Goal: Check status: Check status

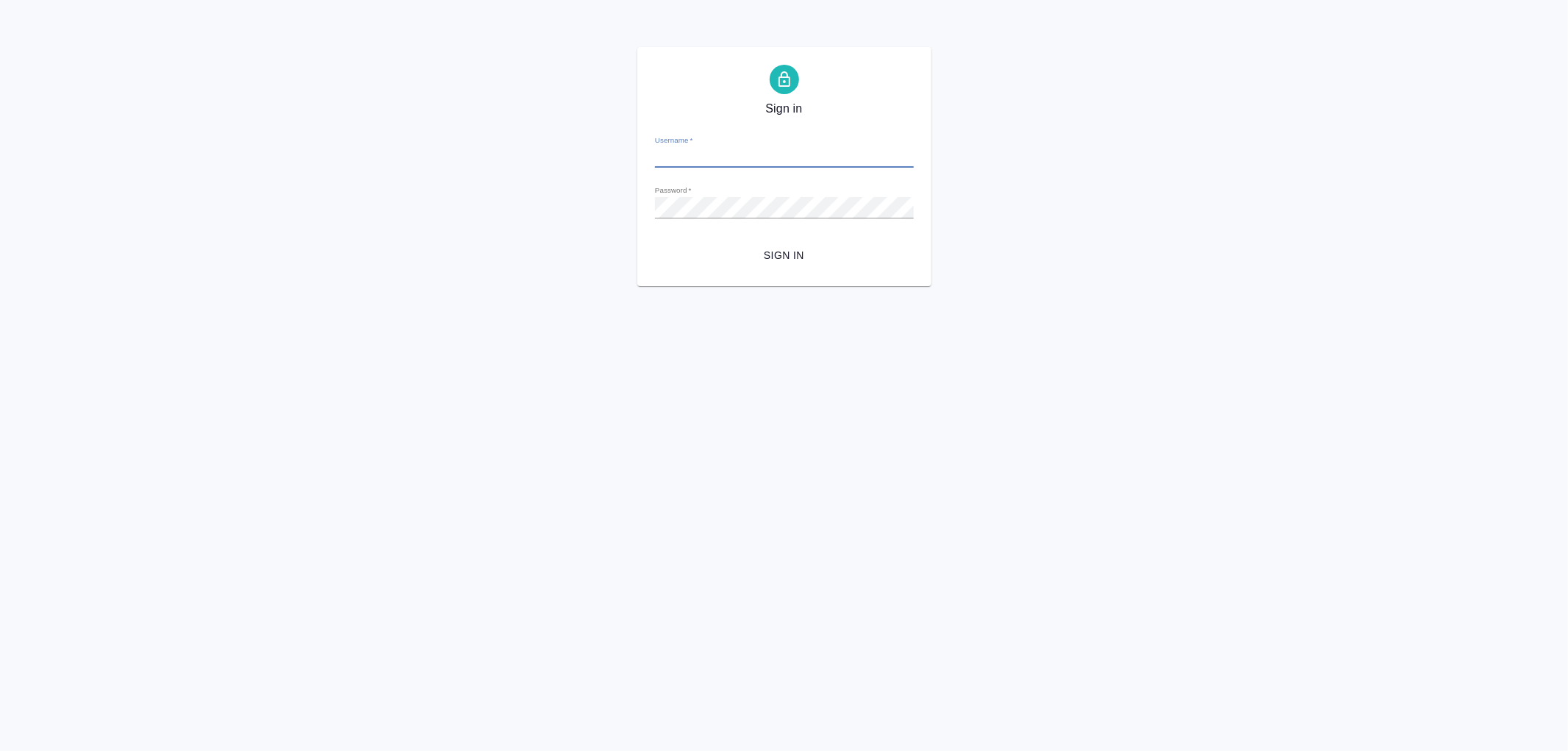
type input "r.romanenko@awatera.com"
click at [774, 257] on span "Sign in" at bounding box center [784, 255] width 235 height 18
type input "r.romanenko@awatera.com"
click at [788, 254] on span "Sign in" at bounding box center [784, 255] width 235 height 18
click at [599, 202] on div "Sign in Username   * r.romanenko@awatera.com Password   * urlPath   * /specific…" at bounding box center [784, 166] width 1568 height 239
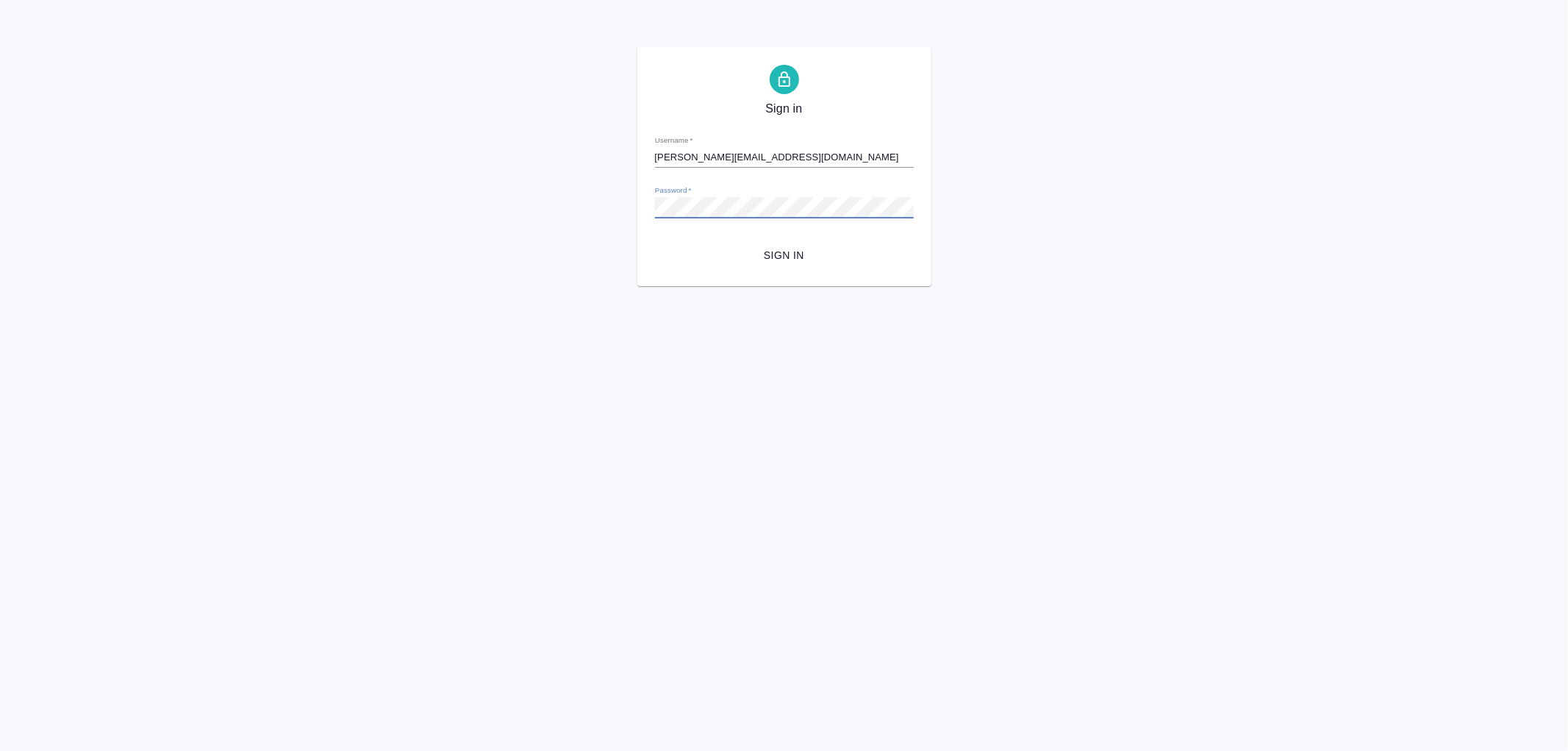
click at [626, 200] on div "Sign in Username   * r.romanenko@awatera.com Password   * urlPath   * /specific…" at bounding box center [784, 166] width 1568 height 239
click at [655, 242] on button "Sign in" at bounding box center [784, 255] width 259 height 27
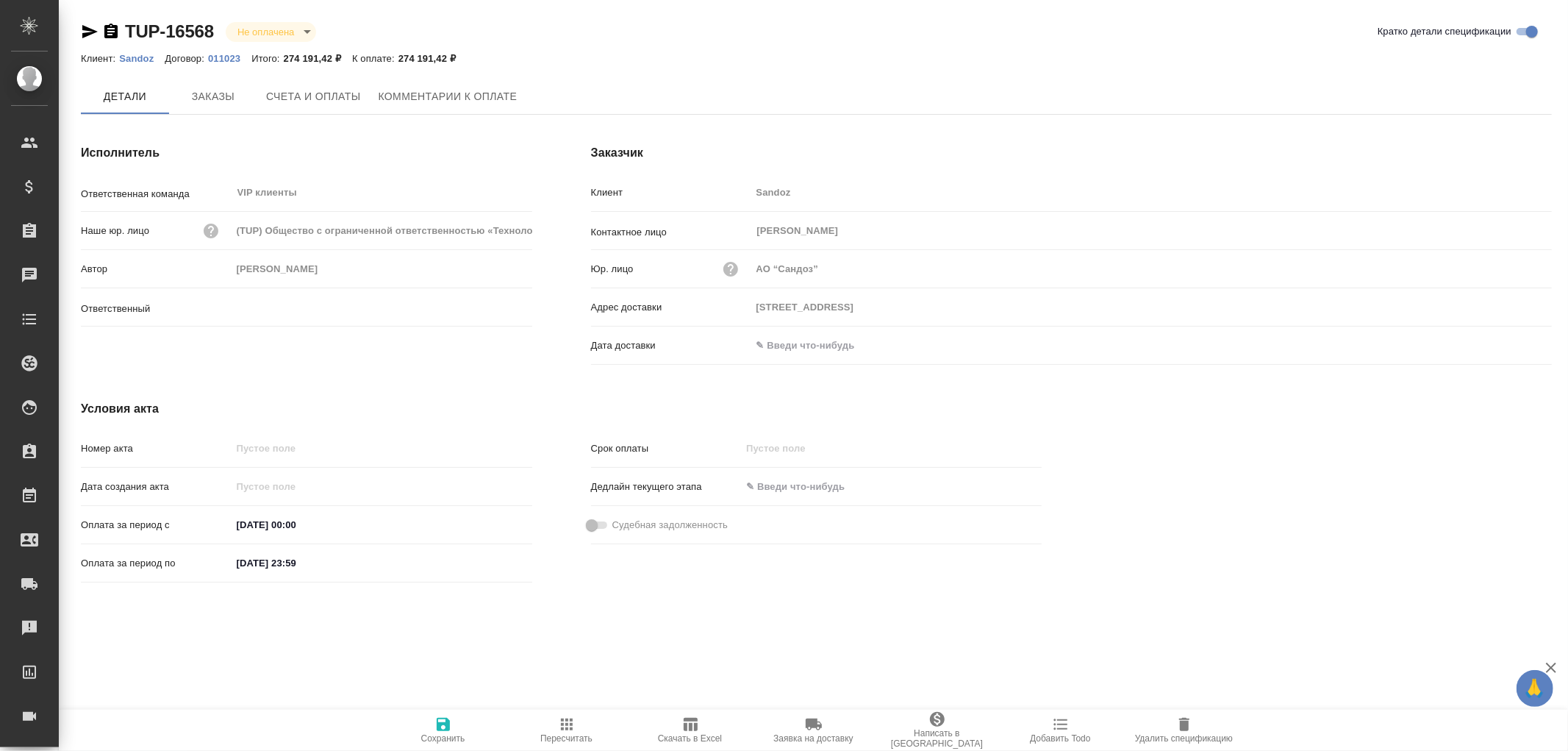
type input "Кабаргина Анна"
click at [206, 99] on span "Заказы" at bounding box center [213, 97] width 71 height 18
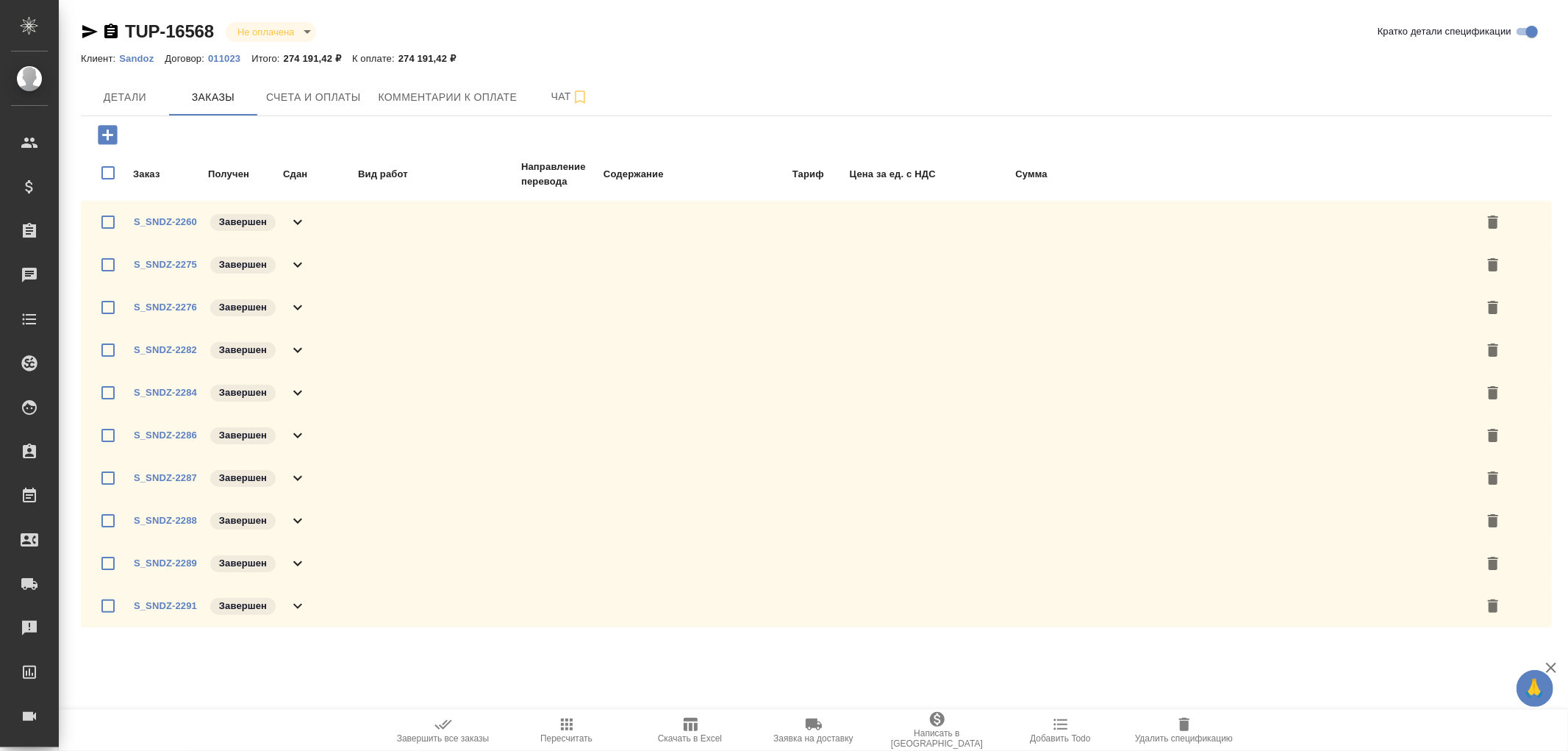
click at [298, 223] on icon at bounding box center [298, 222] width 17 height 17
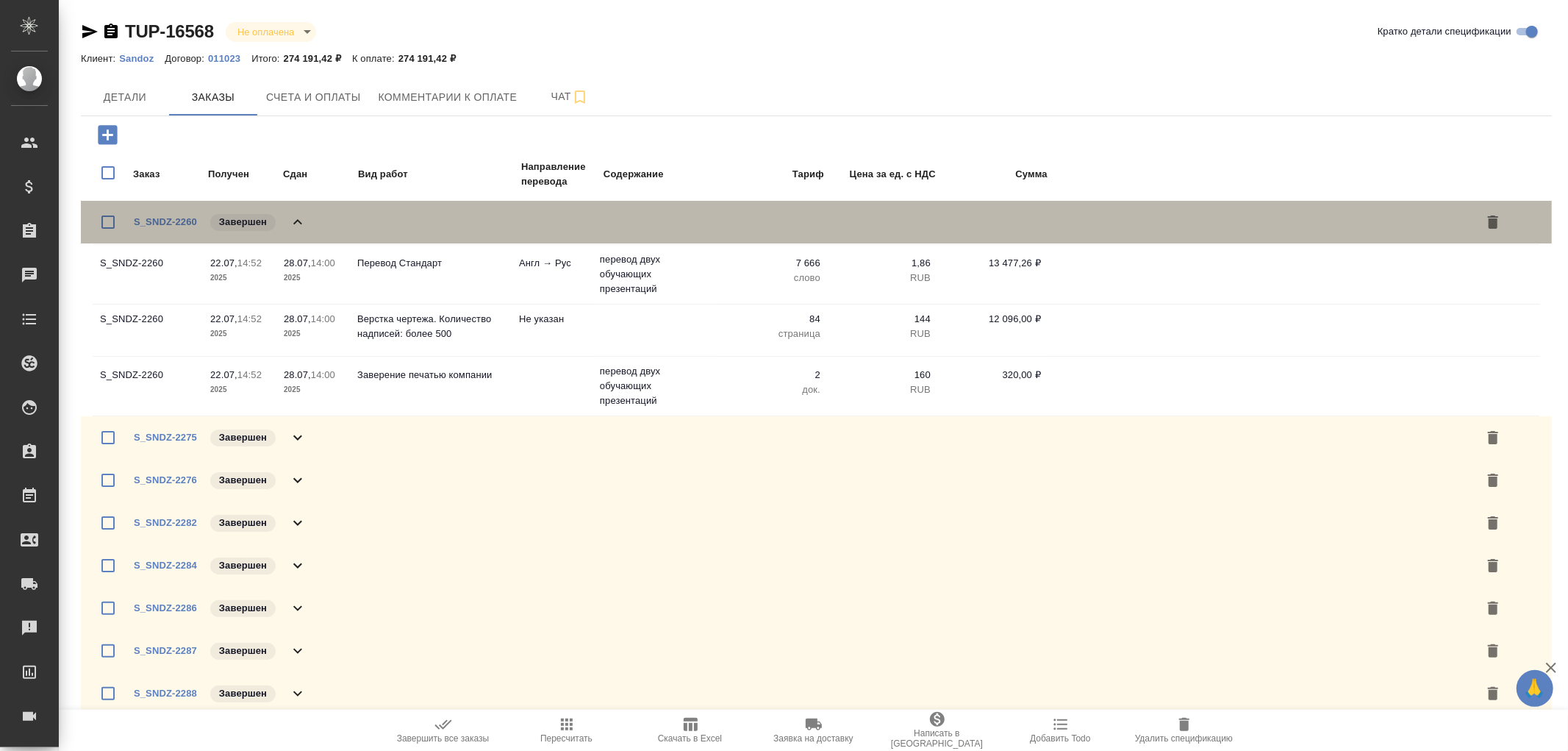
click at [298, 223] on icon at bounding box center [298, 222] width 17 height 17
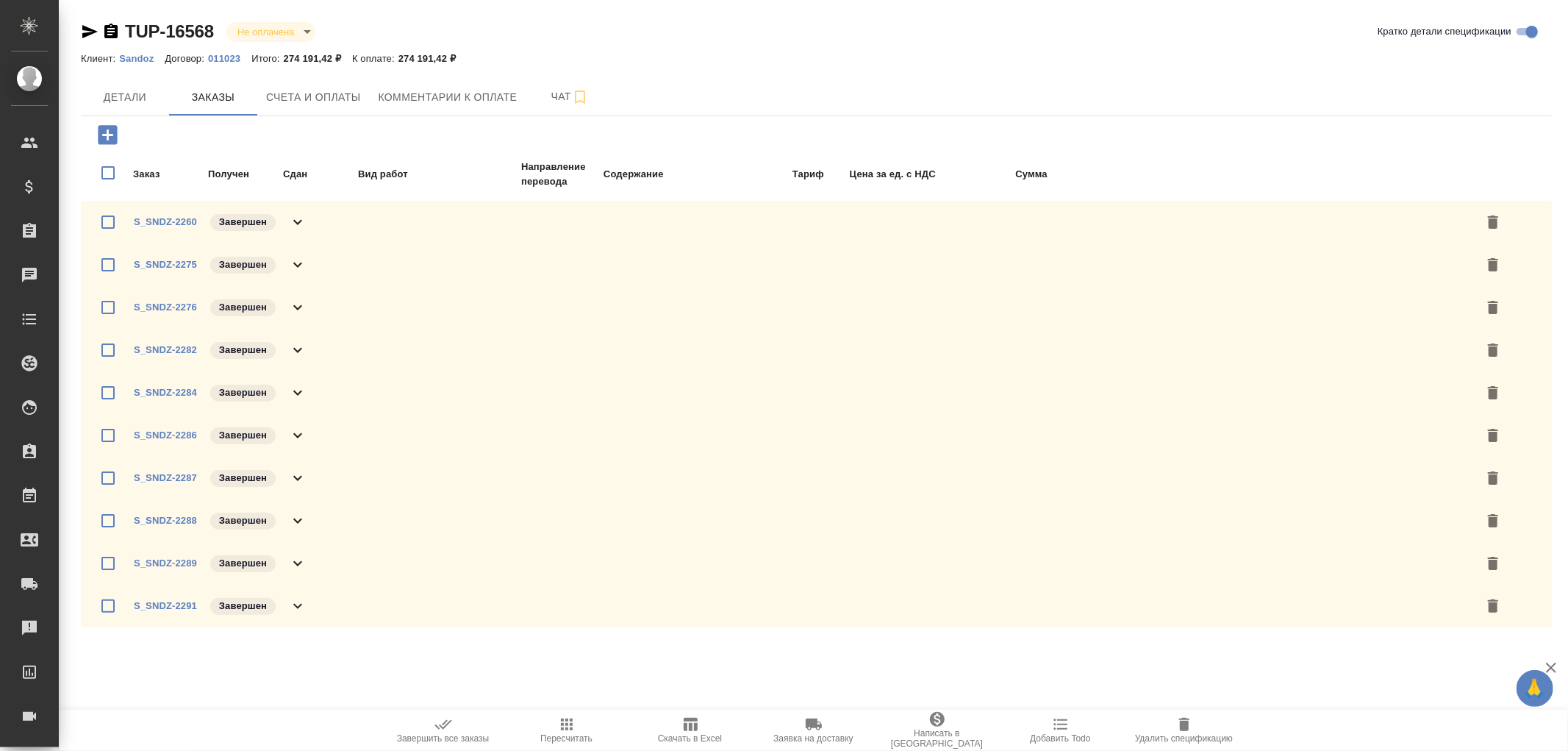
click at [295, 261] on icon at bounding box center [298, 265] width 17 height 17
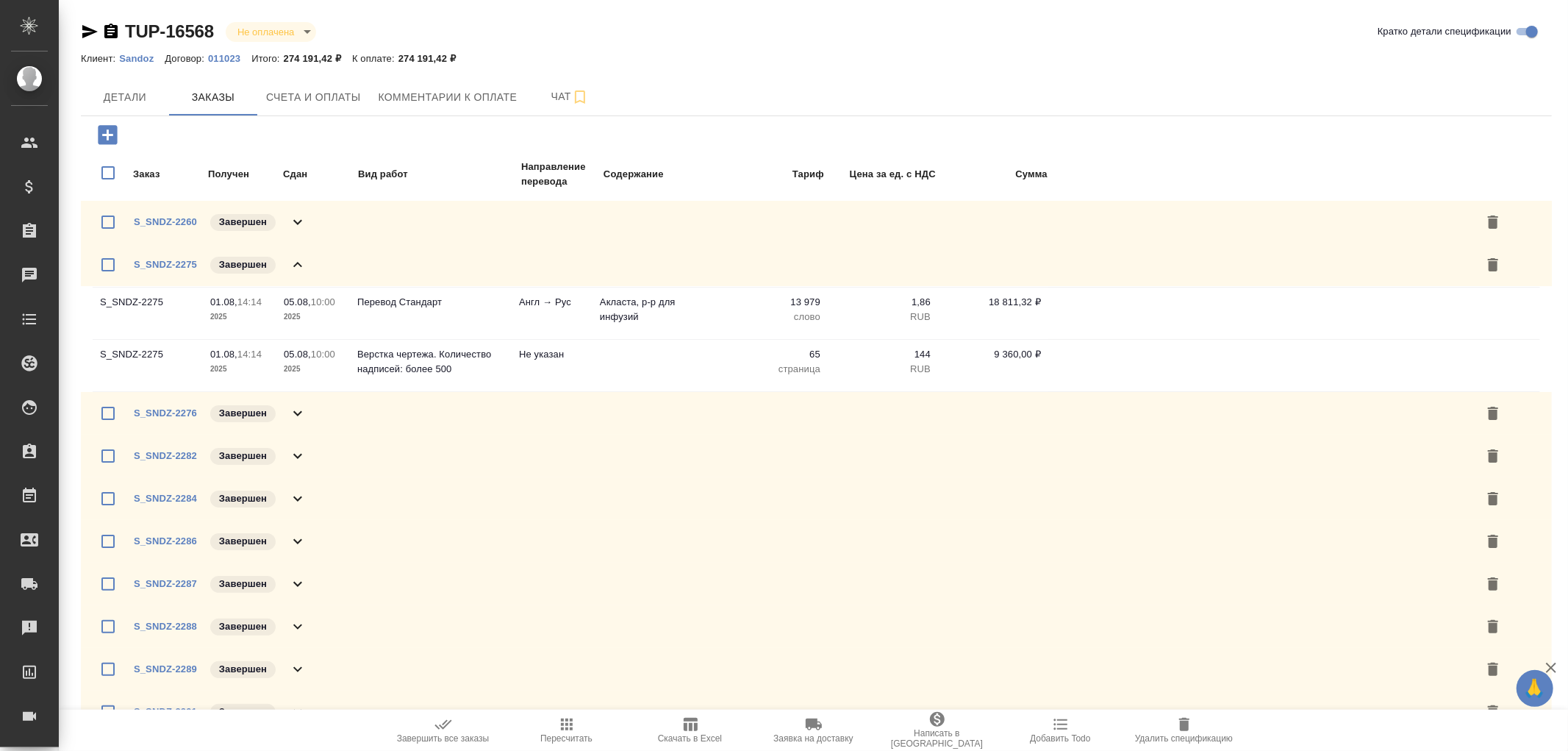
click at [295, 261] on icon at bounding box center [298, 265] width 17 height 17
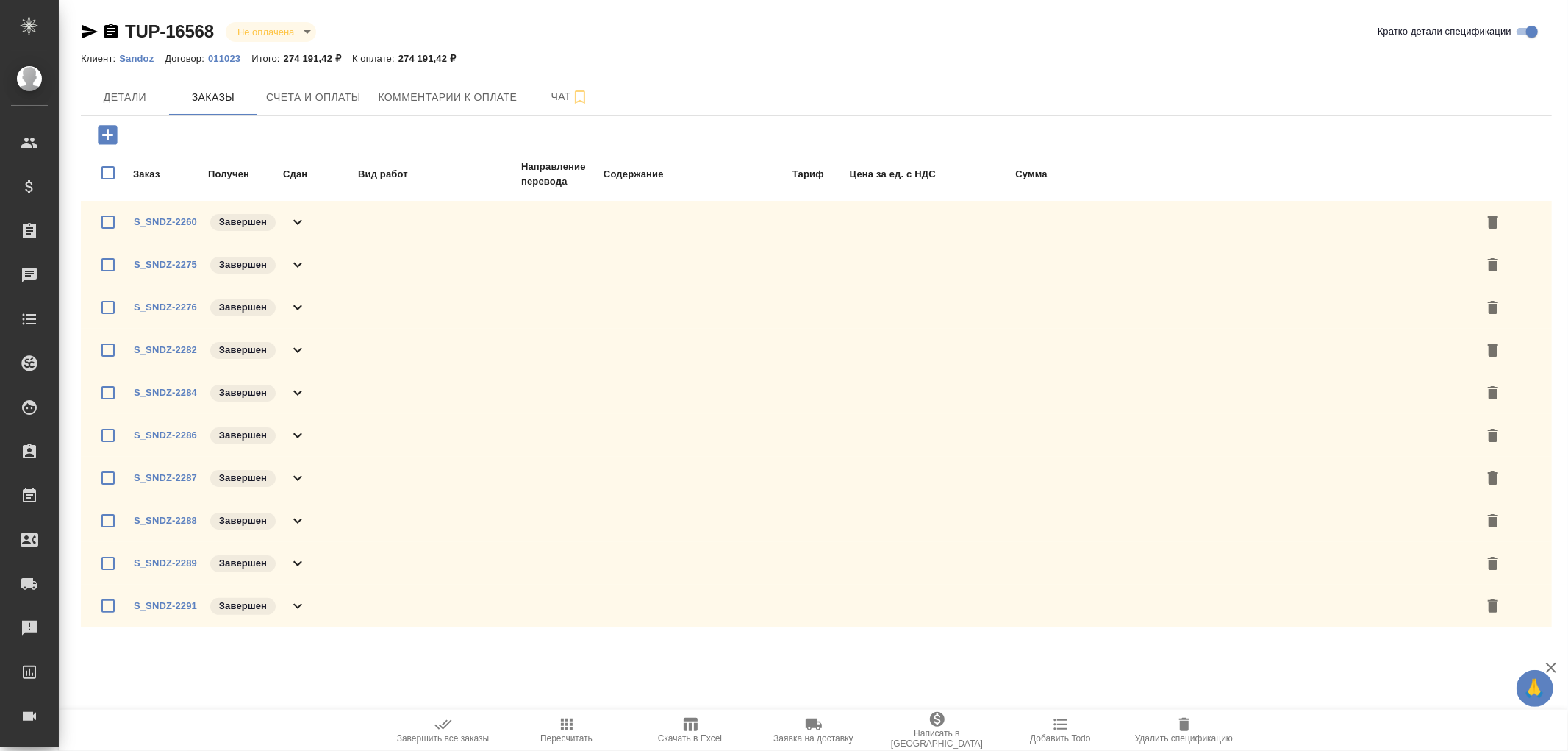
click at [298, 307] on icon at bounding box center [298, 307] width 17 height 17
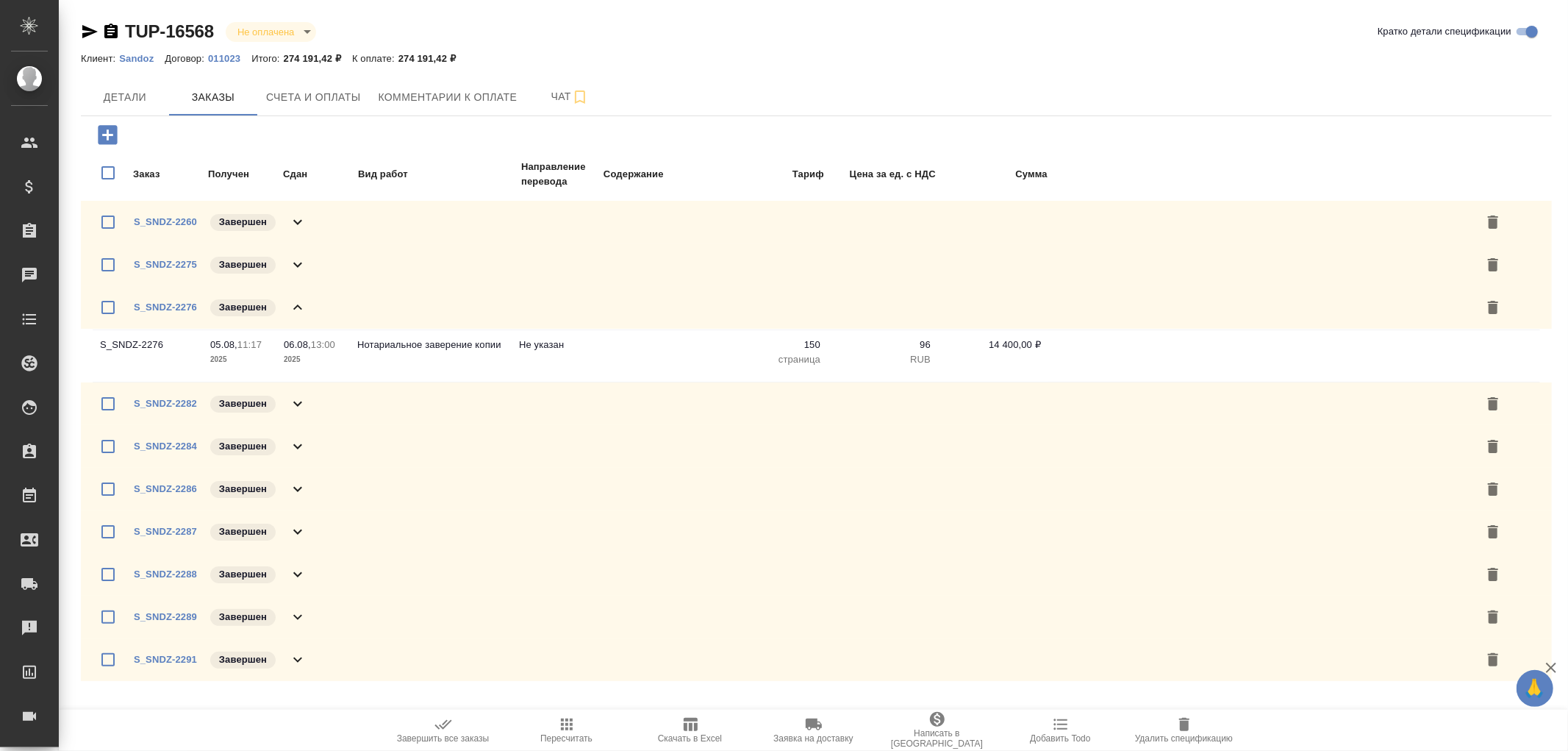
click at [298, 307] on icon at bounding box center [298, 307] width 17 height 17
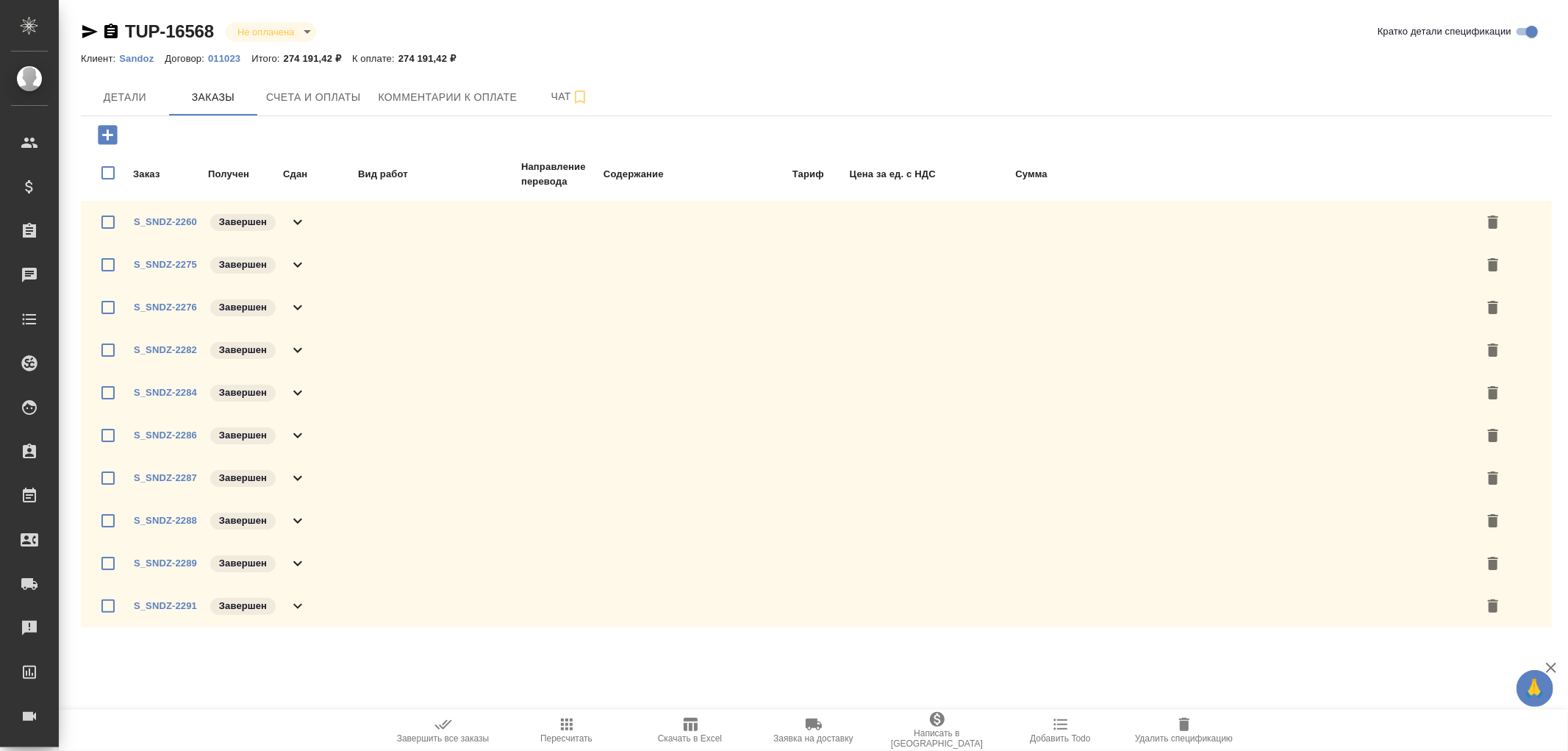
click at [298, 356] on icon at bounding box center [298, 350] width 17 height 17
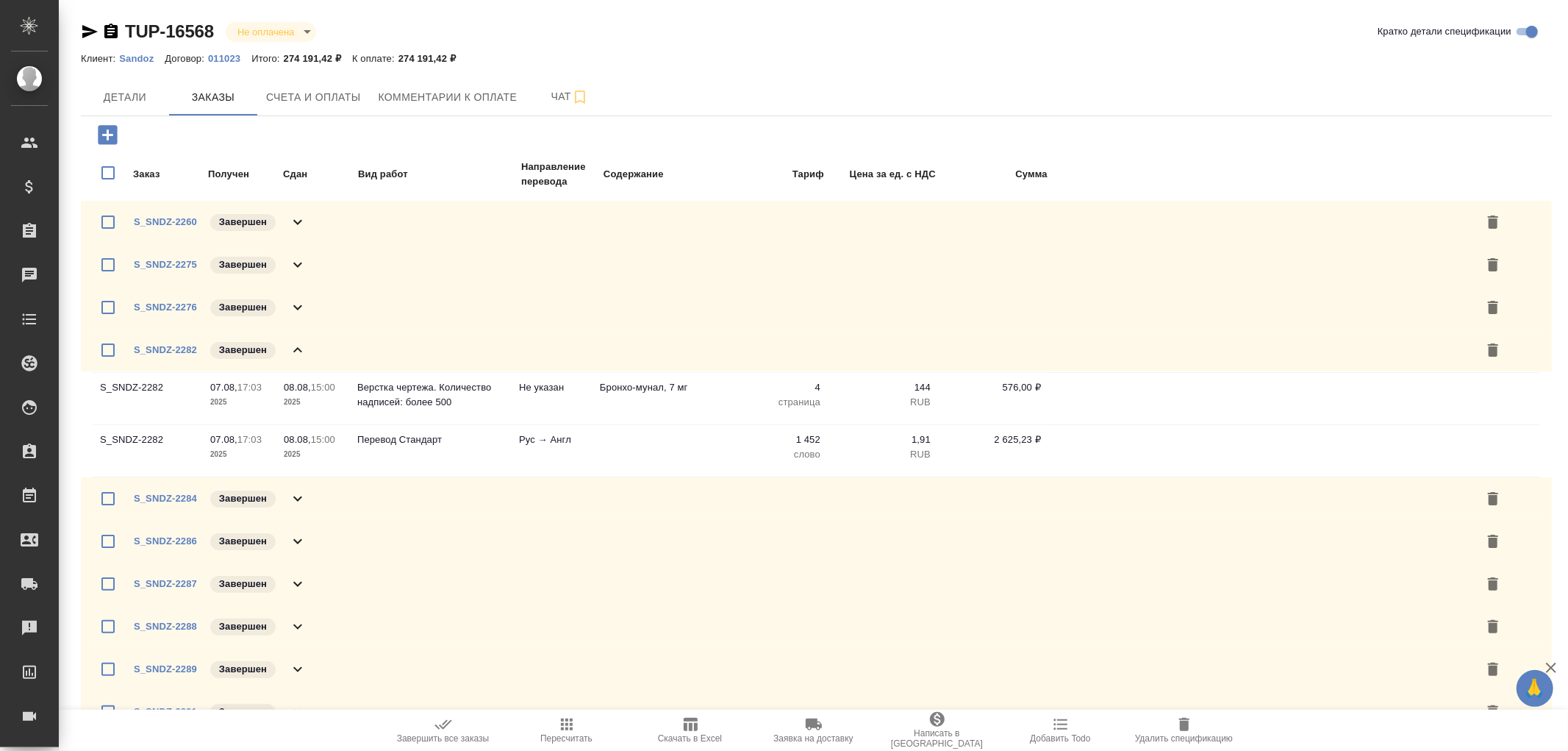
click at [298, 356] on icon at bounding box center [298, 350] width 17 height 17
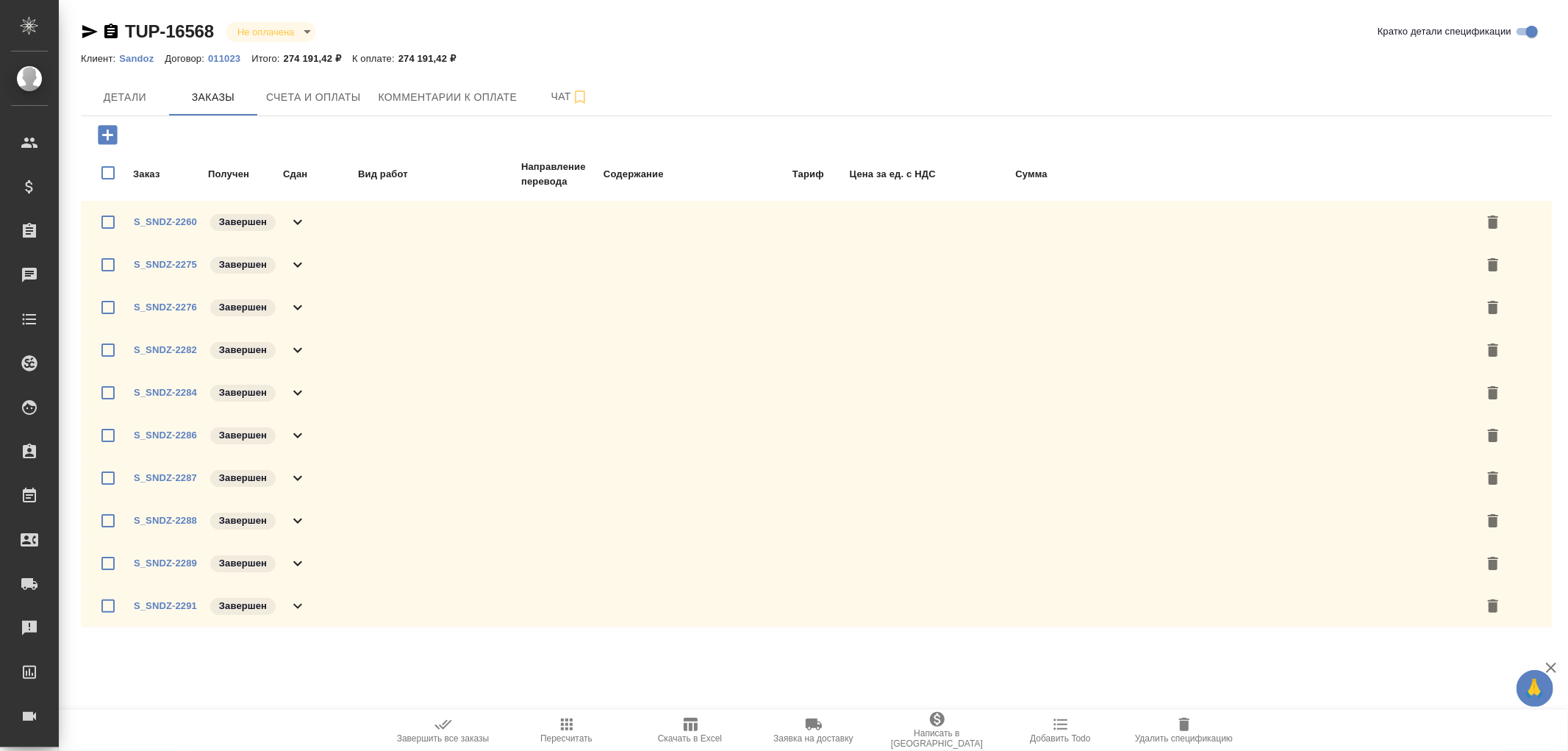
click at [297, 396] on icon at bounding box center [298, 393] width 17 height 17
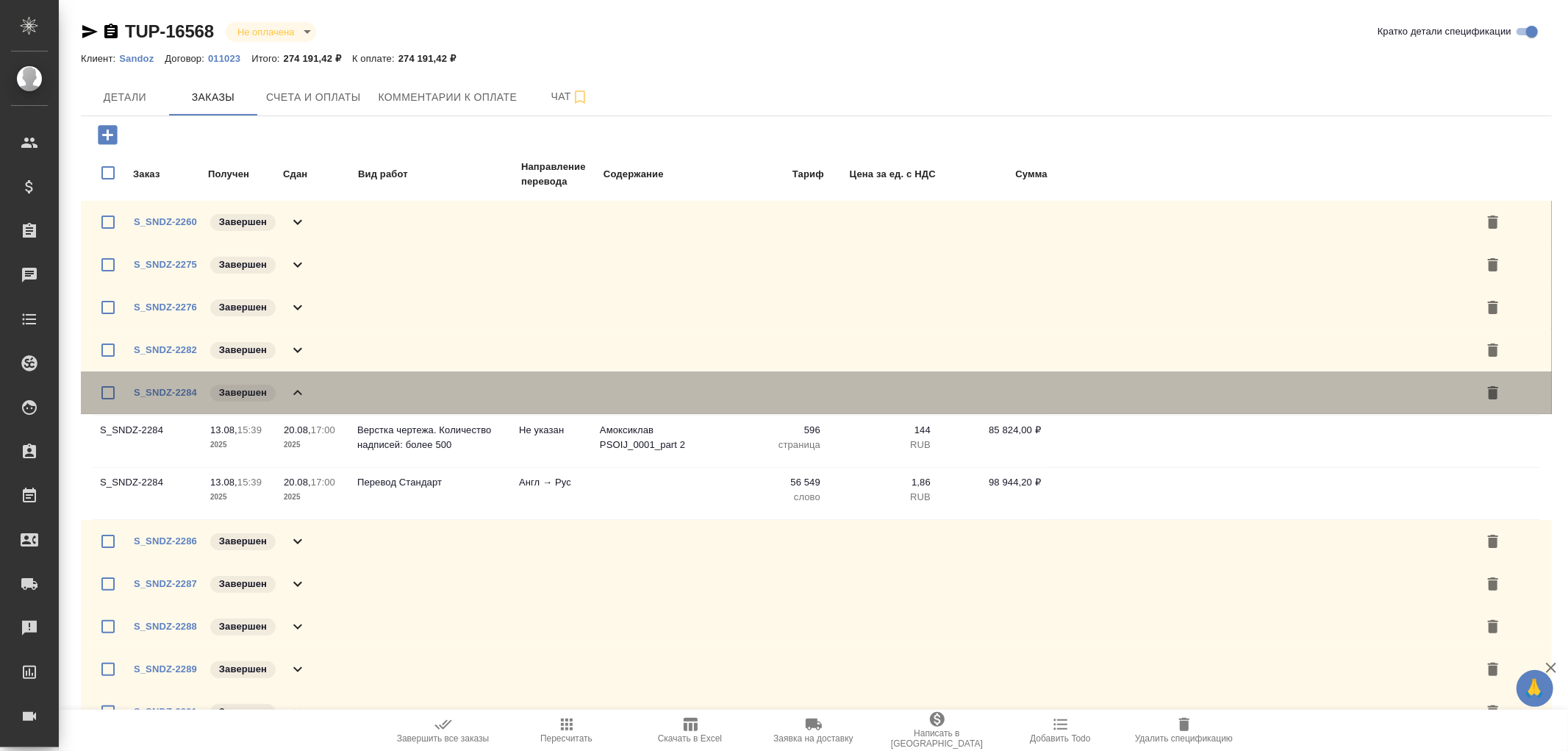
click at [297, 396] on icon at bounding box center [298, 393] width 17 height 17
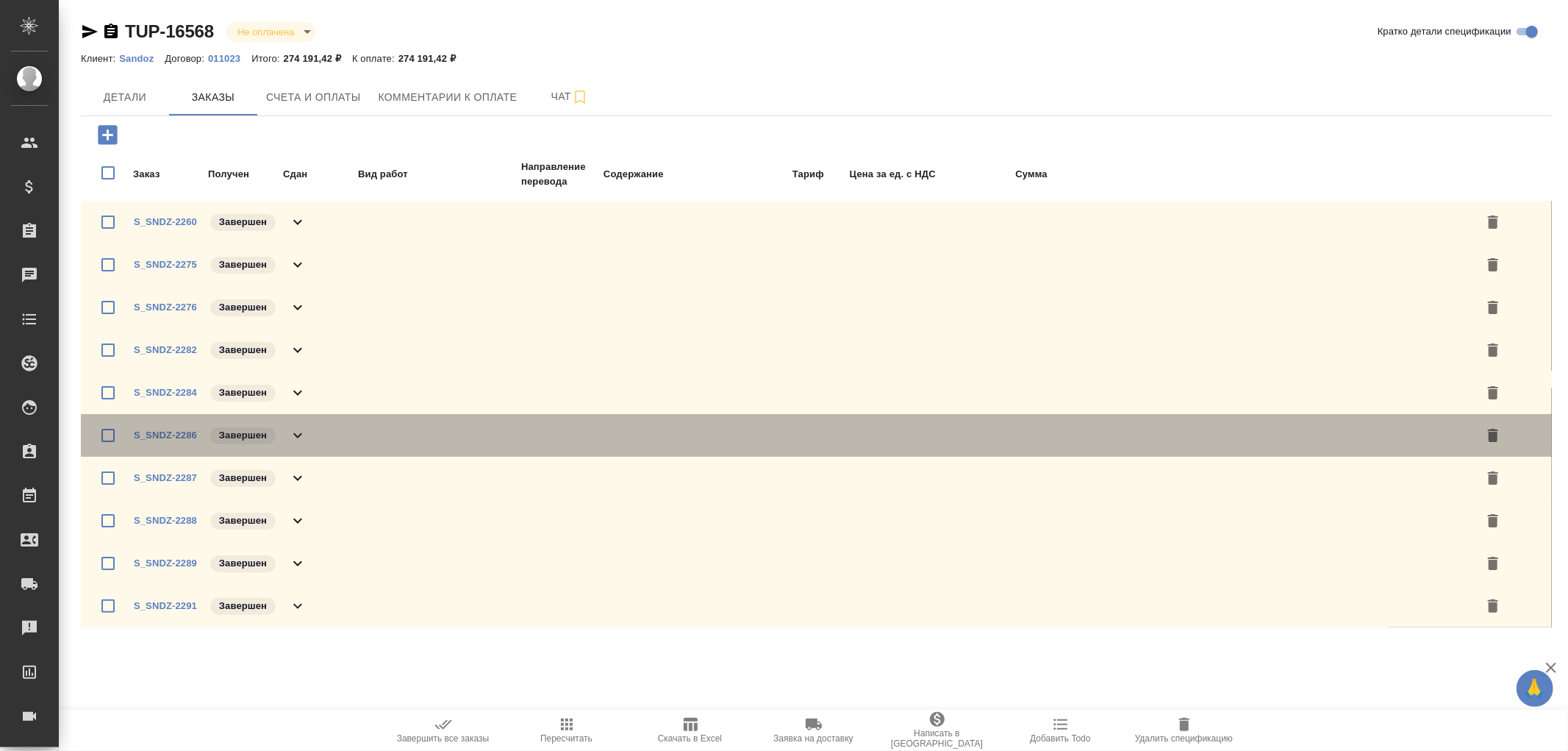
click at [296, 434] on icon at bounding box center [298, 435] width 9 height 5
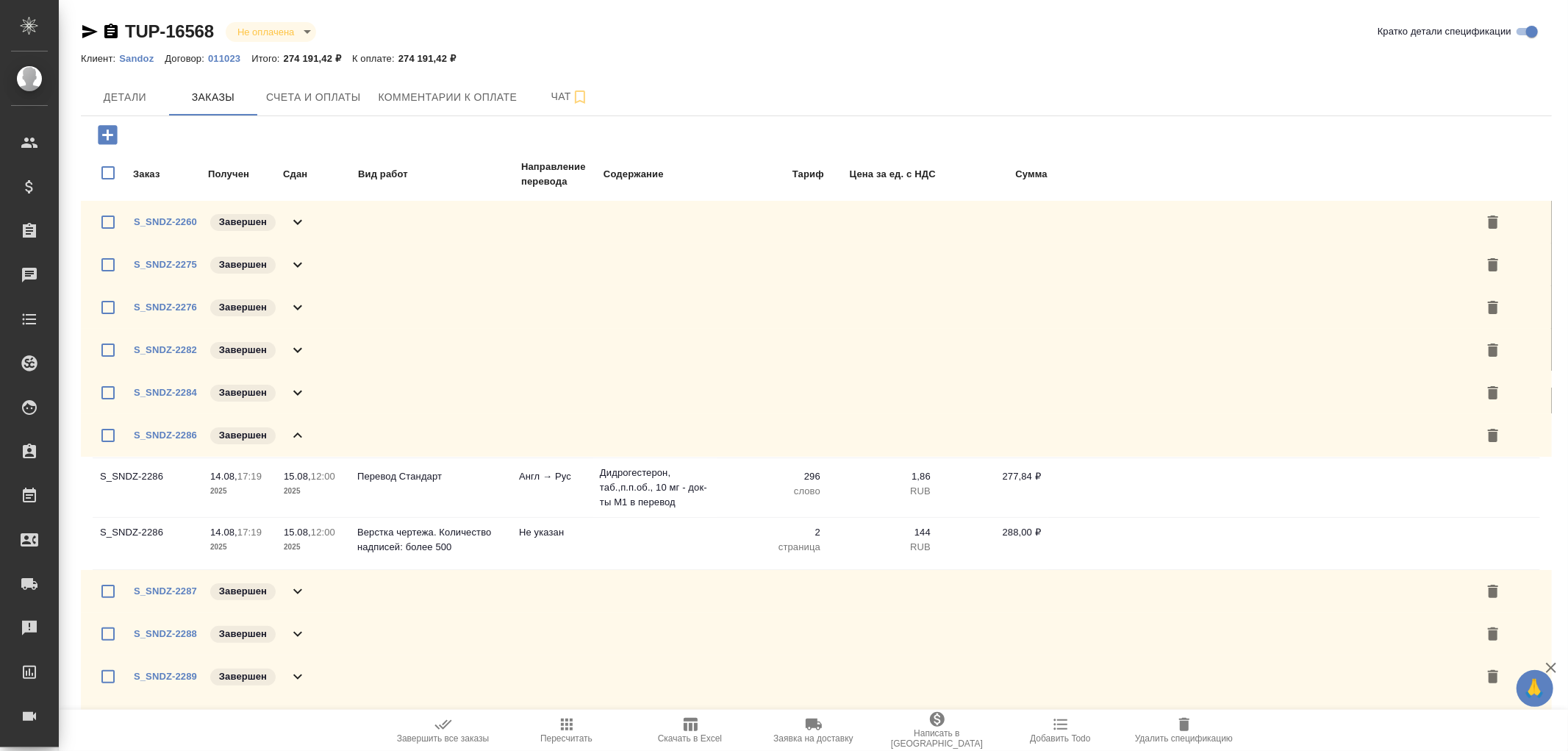
click at [296, 434] on icon at bounding box center [298, 435] width 9 height 5
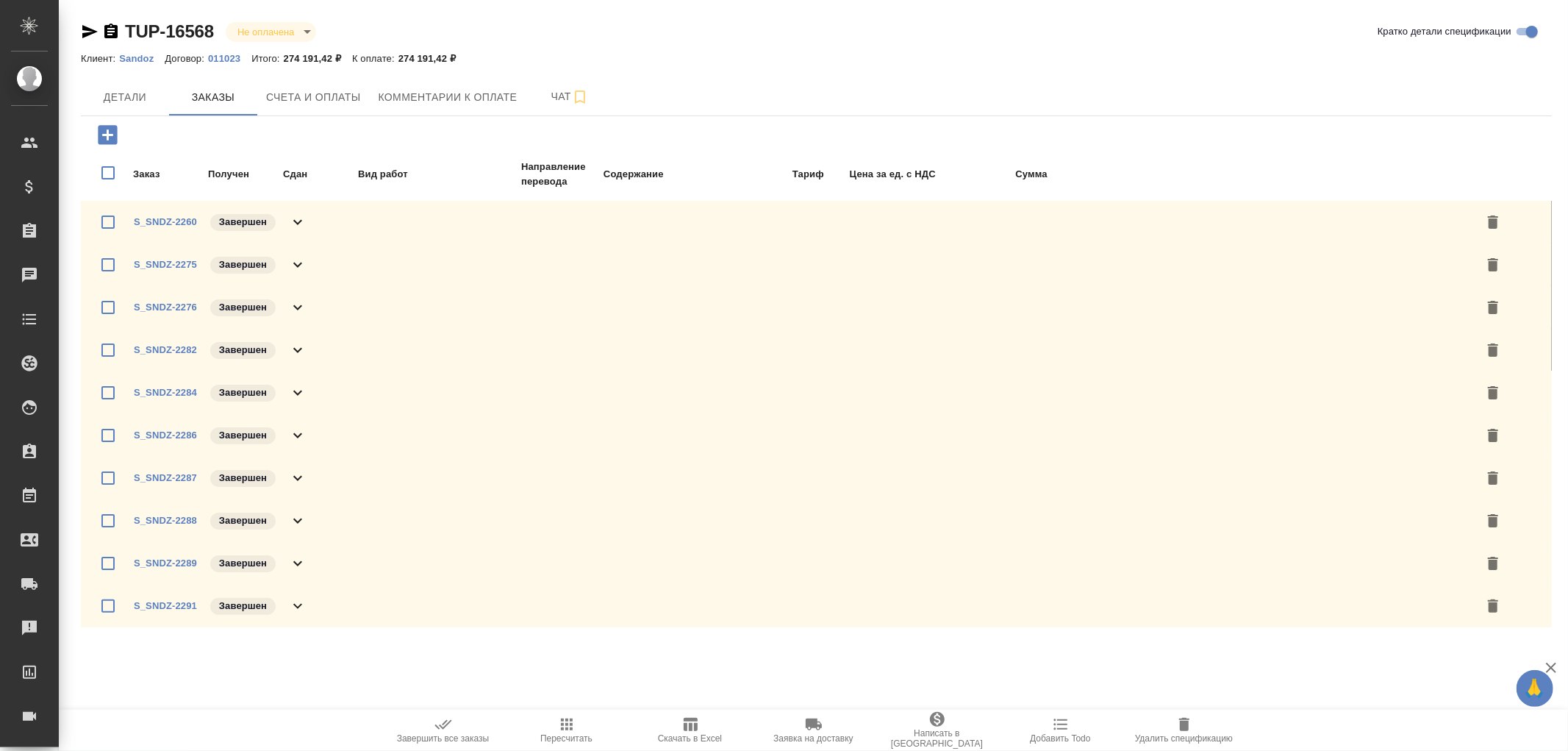
click at [298, 472] on icon at bounding box center [298, 478] width 17 height 17
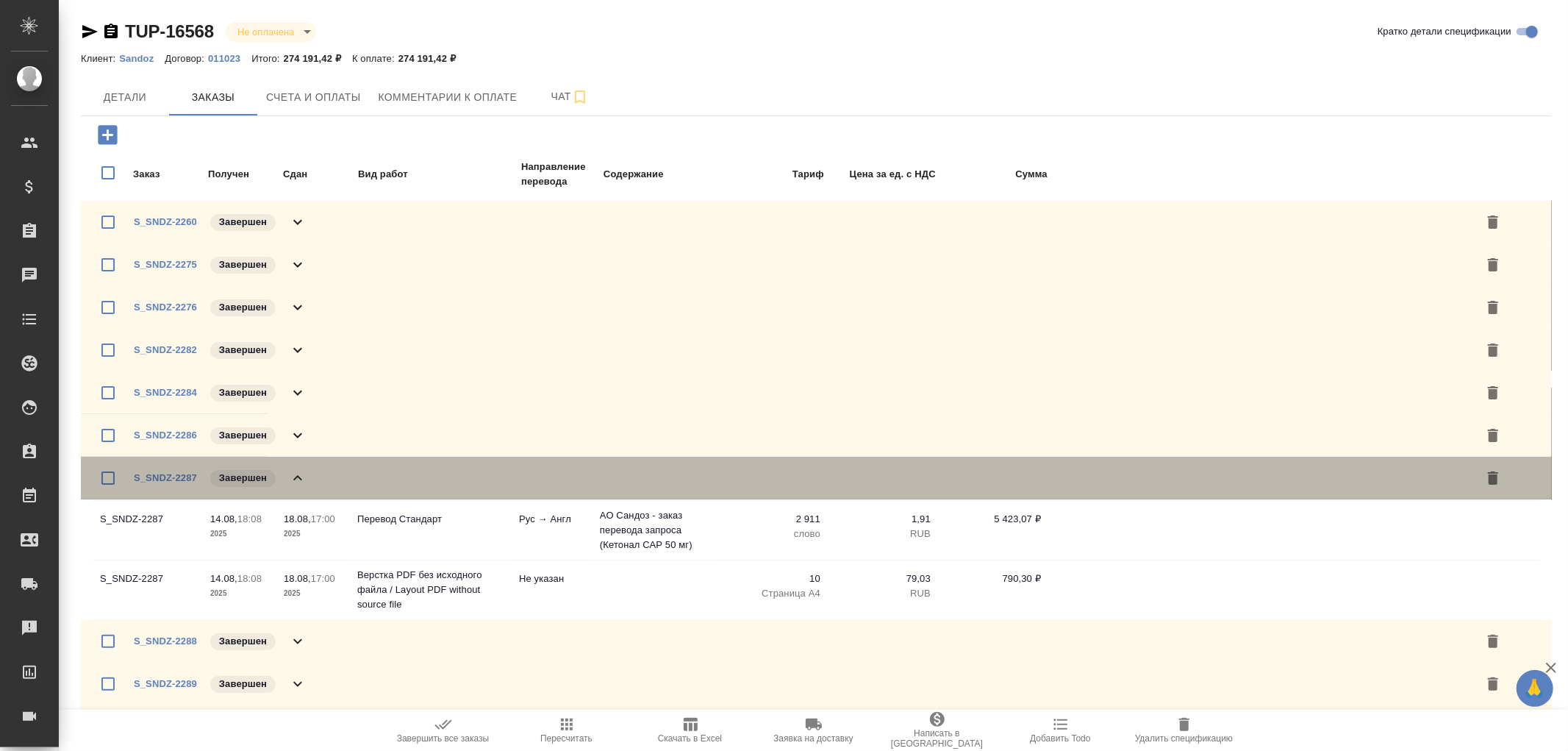
click at [298, 472] on icon at bounding box center [298, 478] width 17 height 17
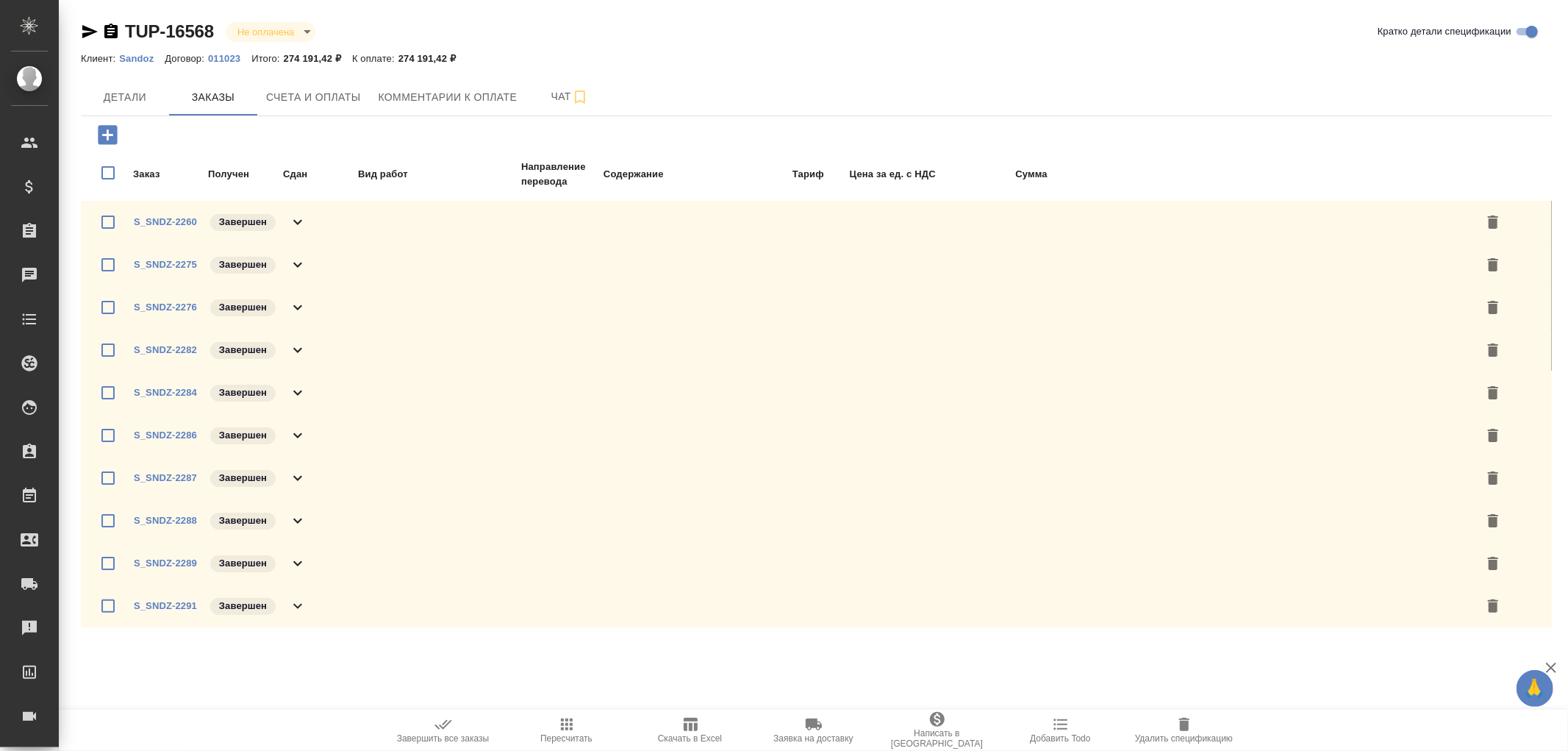
click at [298, 518] on icon at bounding box center [298, 520] width 17 height 17
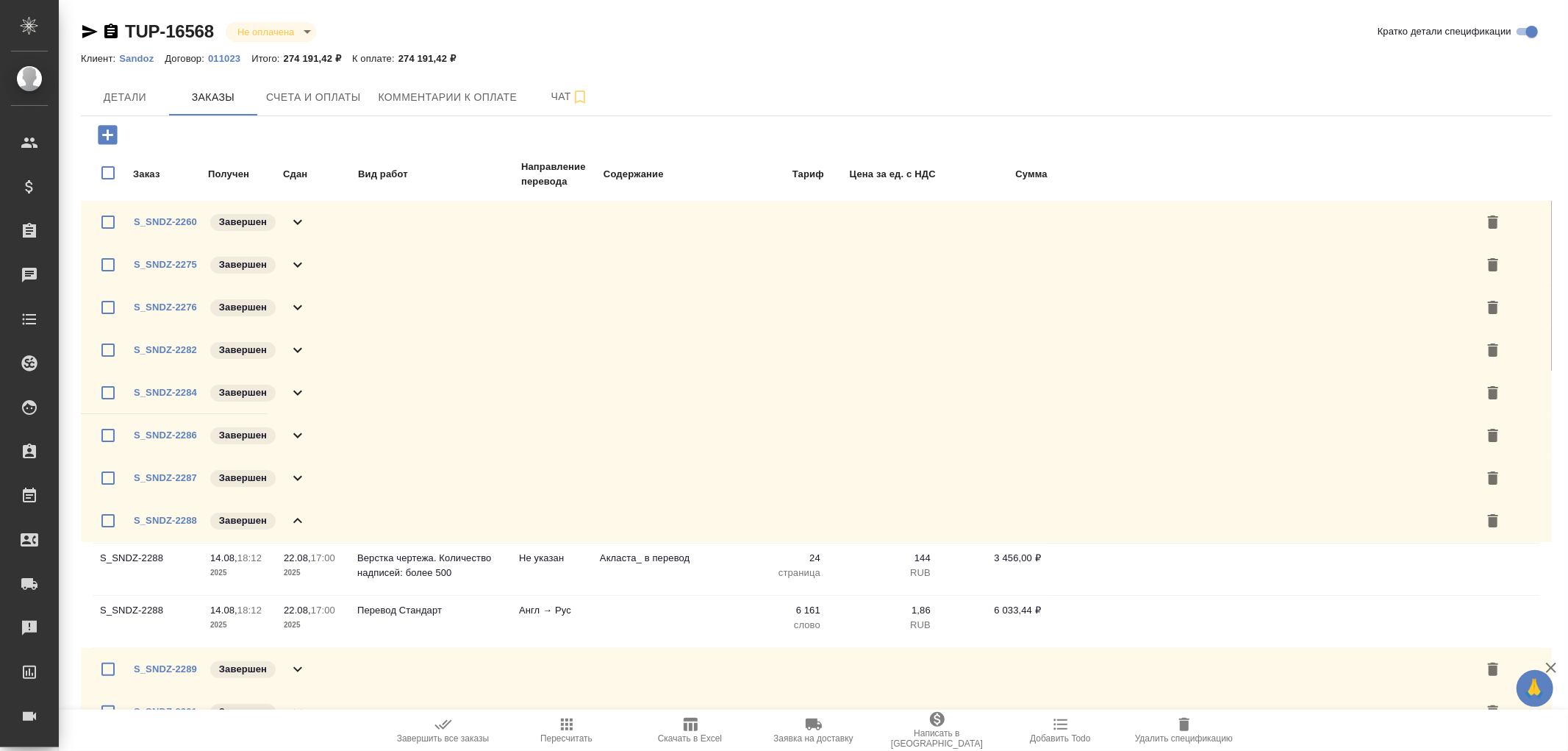
click at [298, 518] on icon at bounding box center [298, 520] width 9 height 5
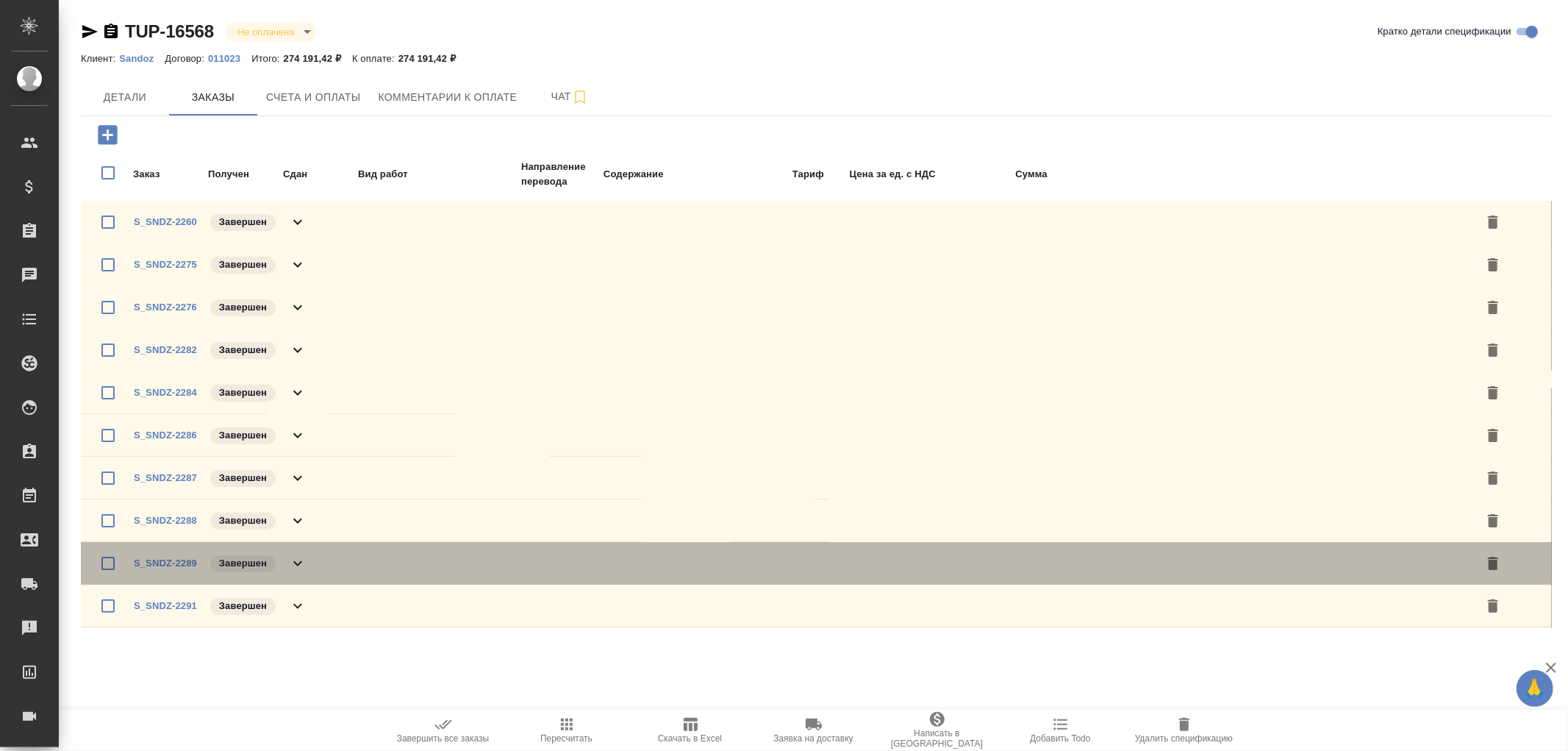
click at [302, 557] on icon at bounding box center [298, 563] width 17 height 17
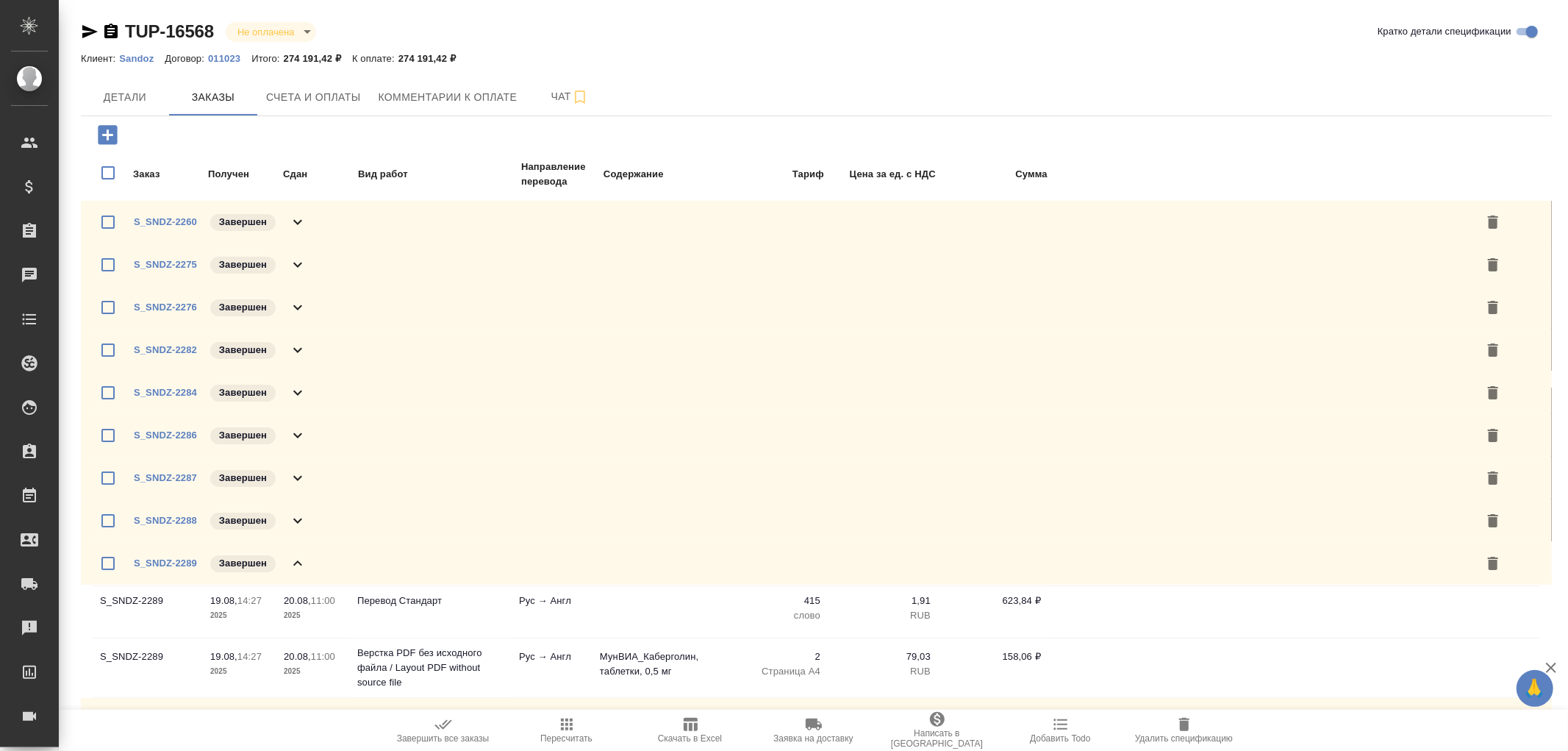
click at [302, 557] on icon at bounding box center [298, 563] width 17 height 17
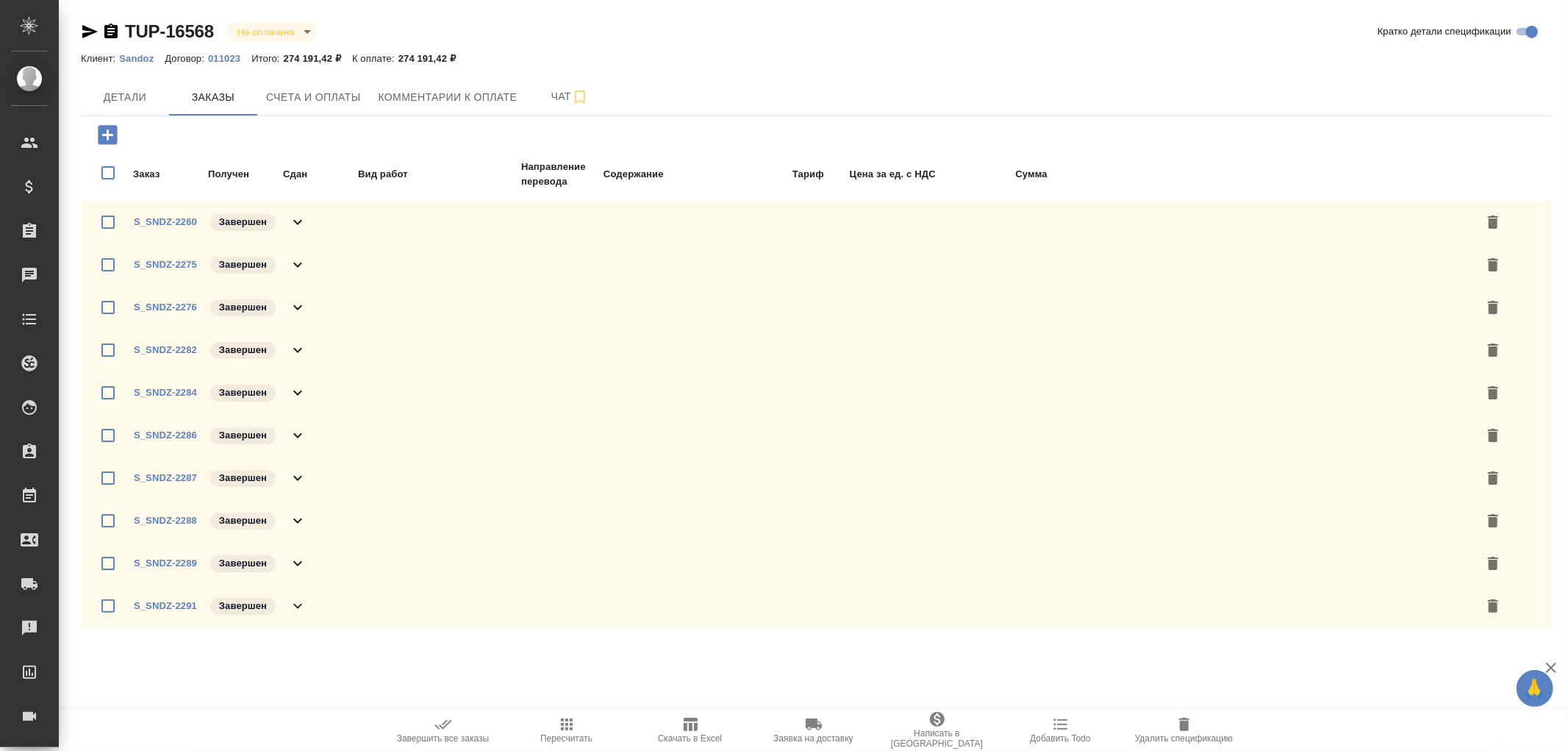
click at [297, 605] on icon at bounding box center [298, 607] width 9 height 5
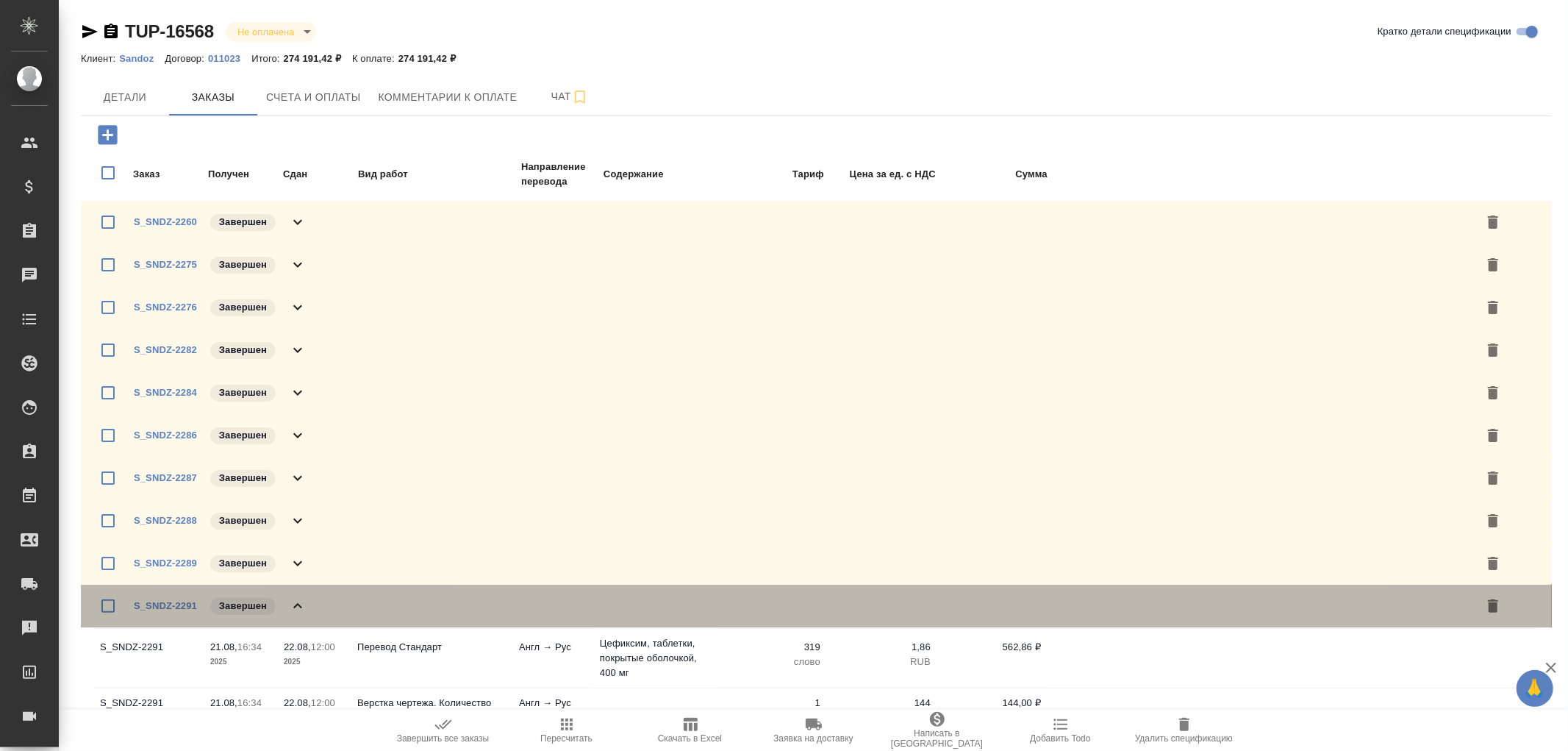
click at [297, 605] on icon at bounding box center [298, 606] width 17 height 17
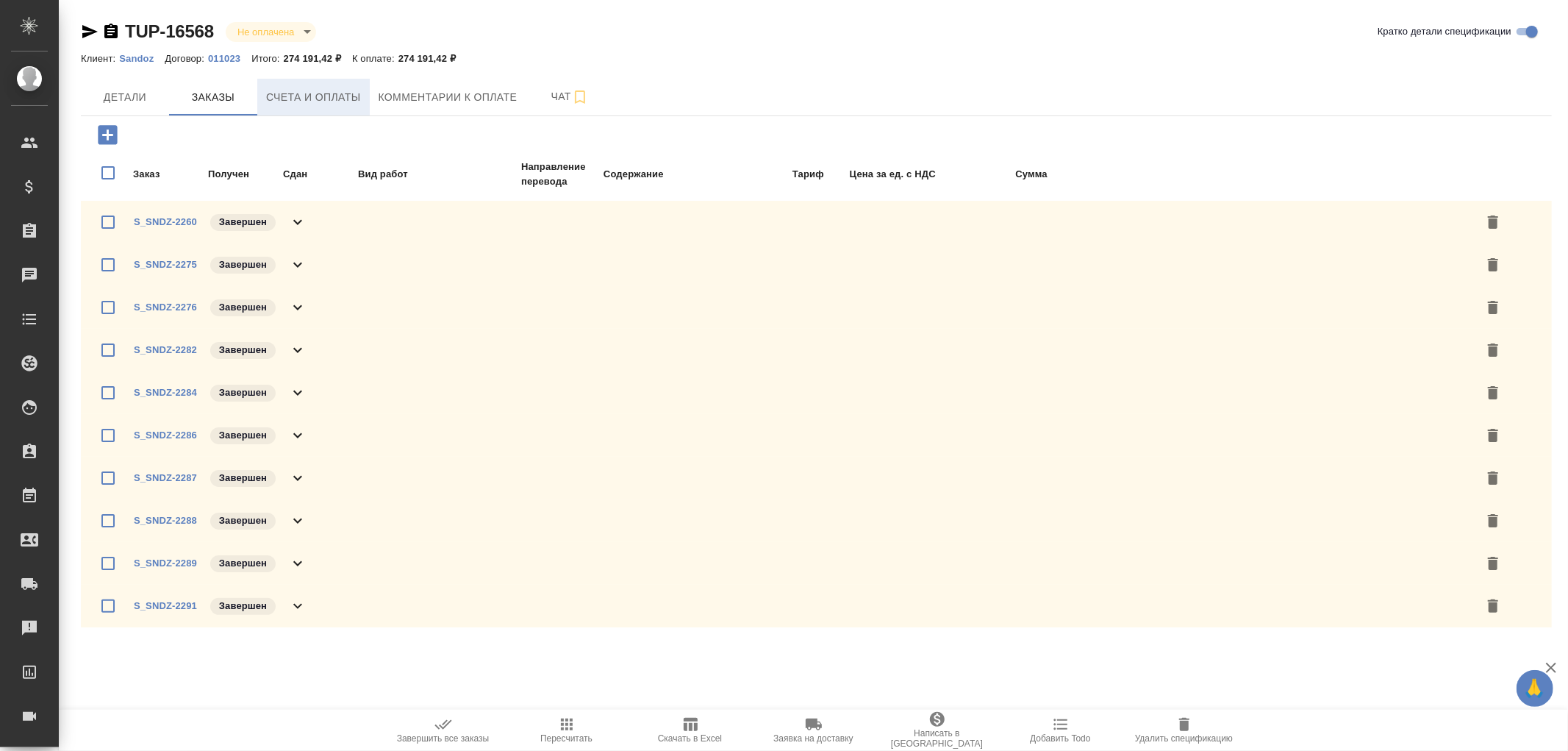
click at [312, 100] on span "Счета и оплаты" at bounding box center [313, 97] width 94 height 18
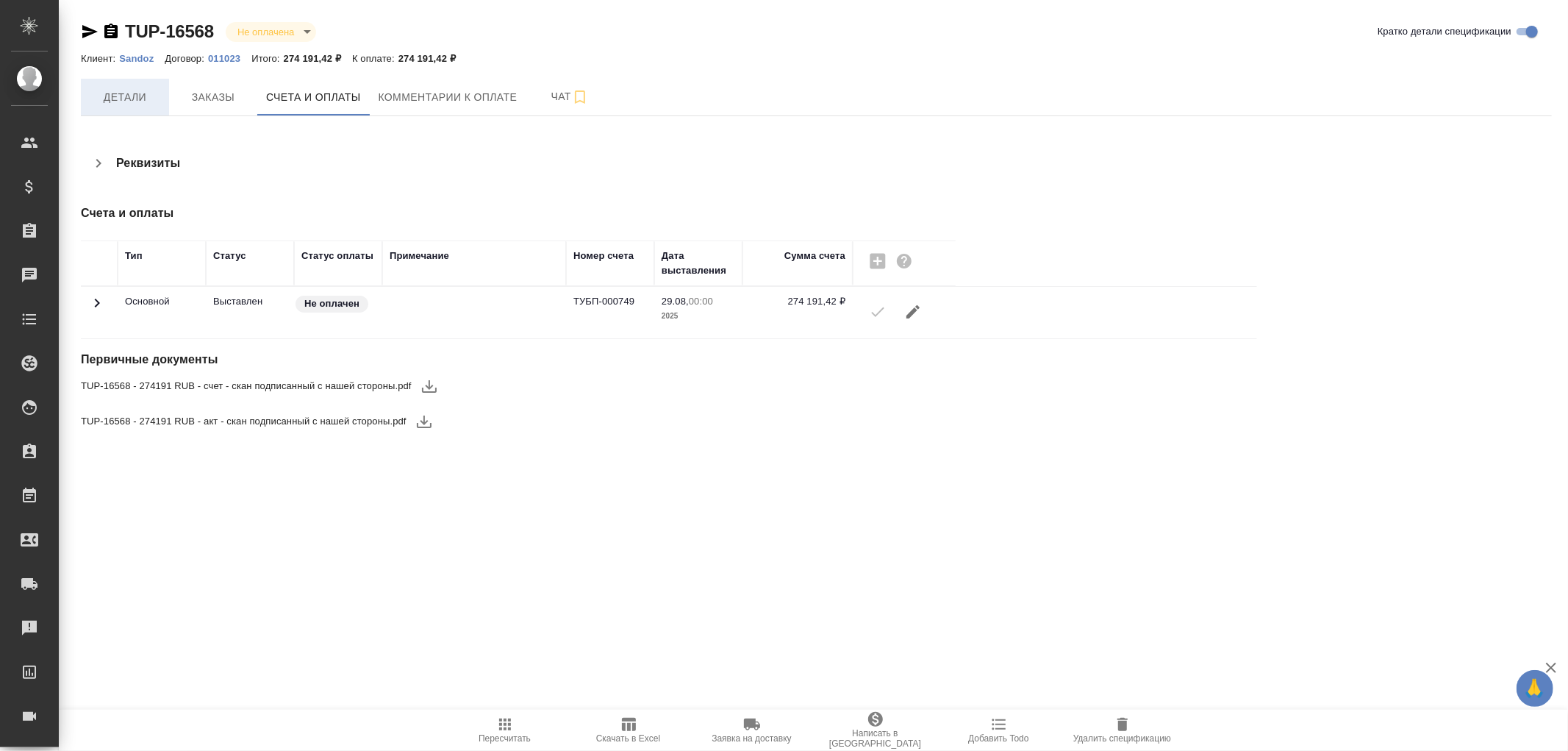
click at [136, 94] on span "Детали" at bounding box center [125, 97] width 71 height 18
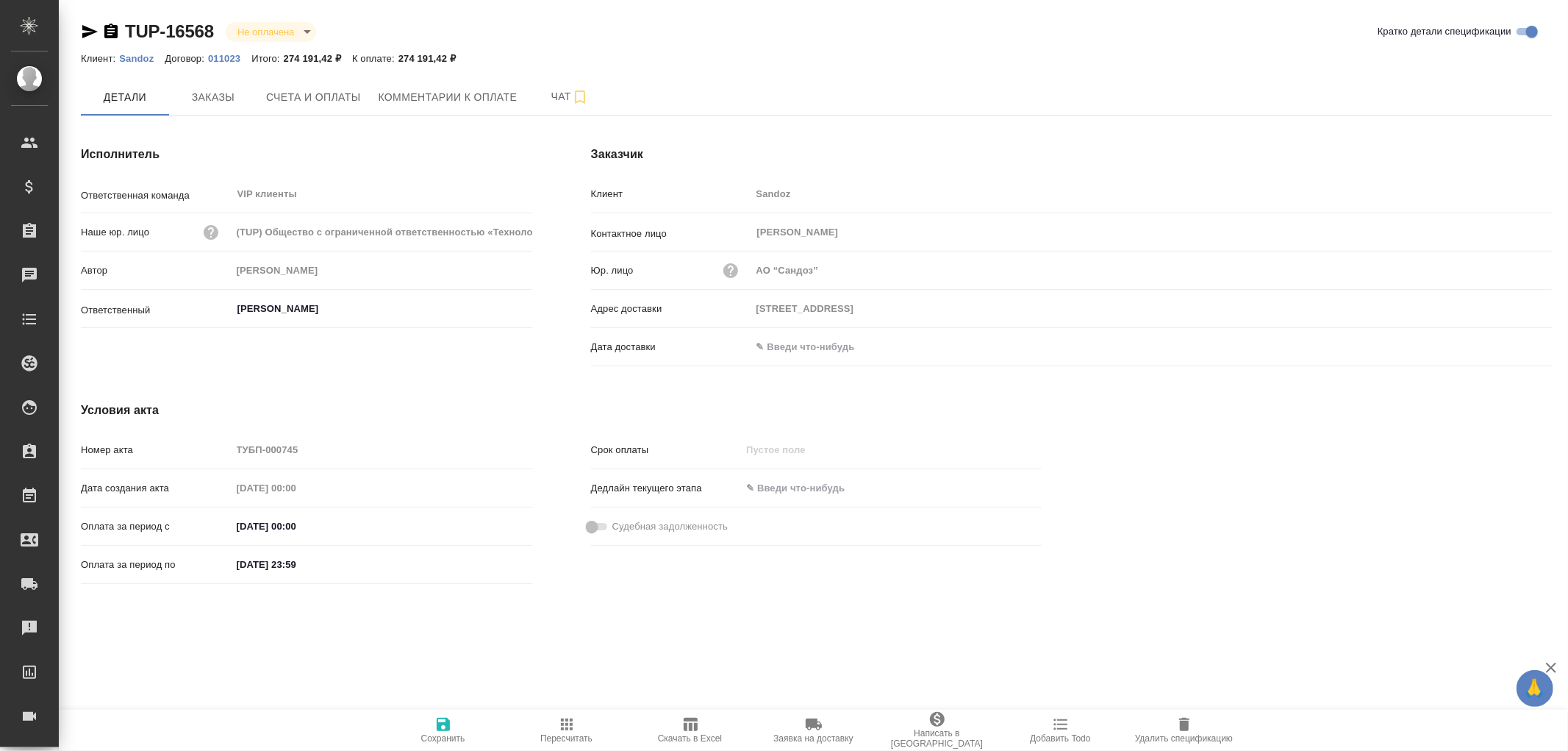
click at [802, 346] on input "text" at bounding box center [815, 346] width 128 height 21
click at [1510, 343] on icon "button" at bounding box center [1509, 346] width 17 height 17
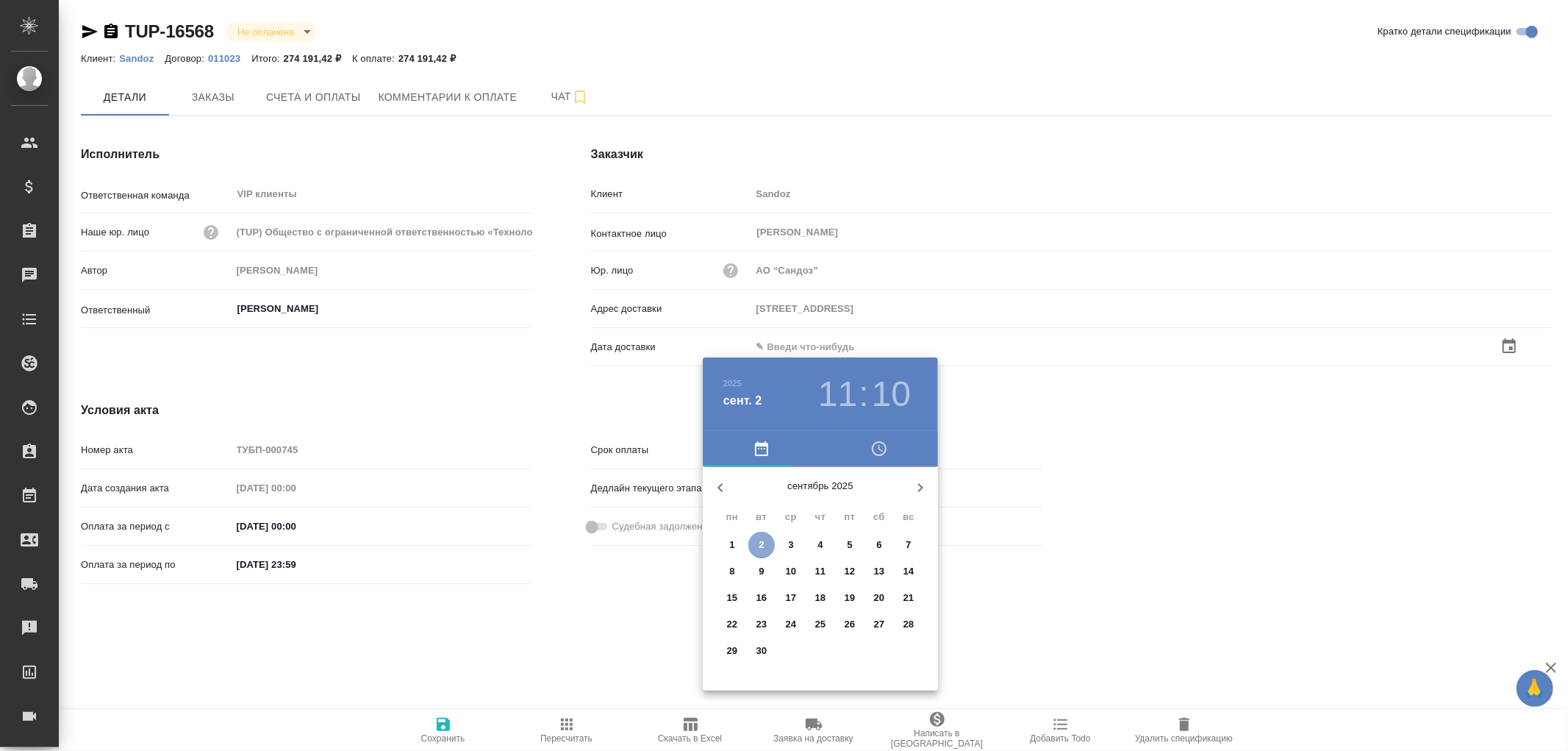
click at [766, 546] on span "2" at bounding box center [761, 545] width 26 height 15
type input "[DATE] 11:10"
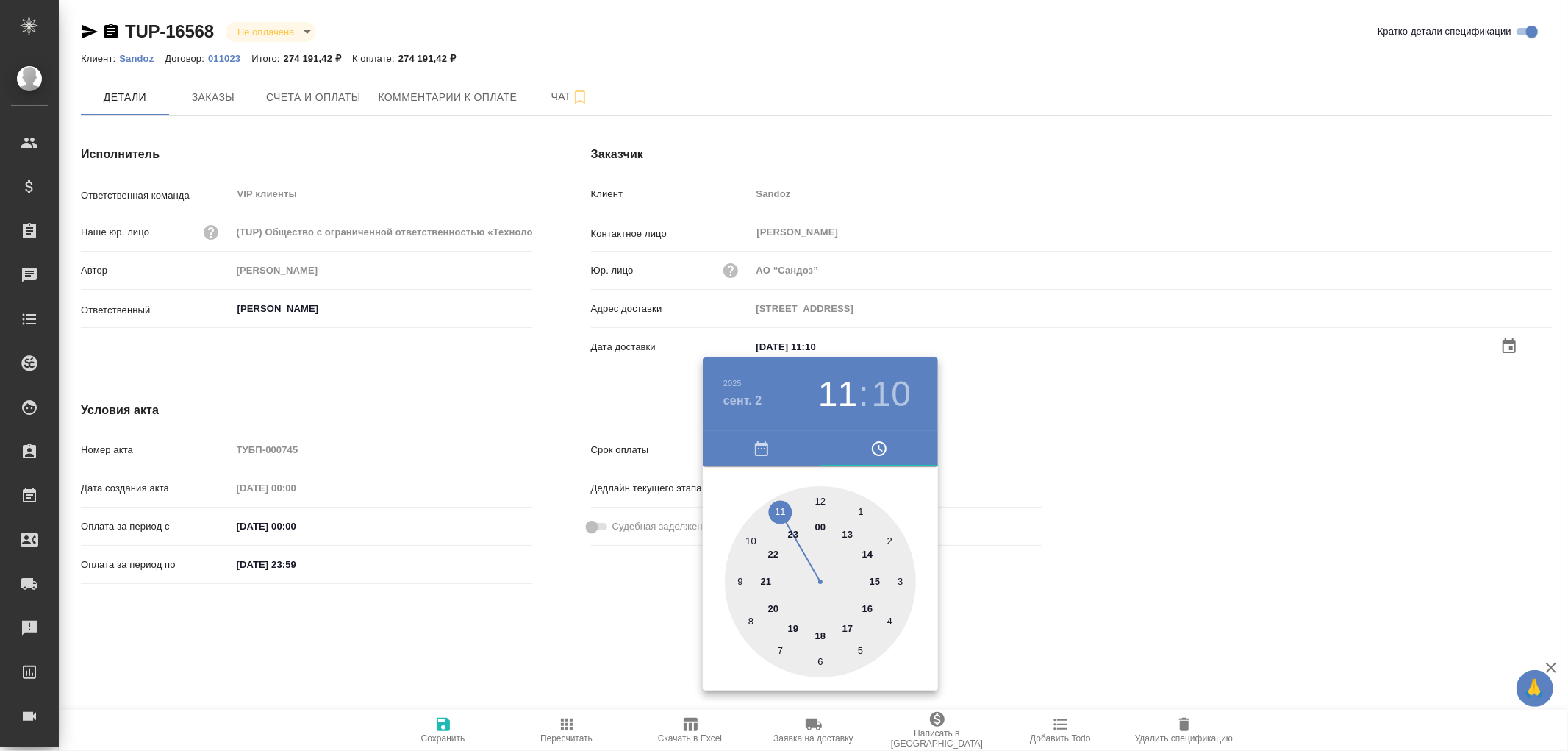
click at [448, 726] on div at bounding box center [784, 375] width 1568 height 751
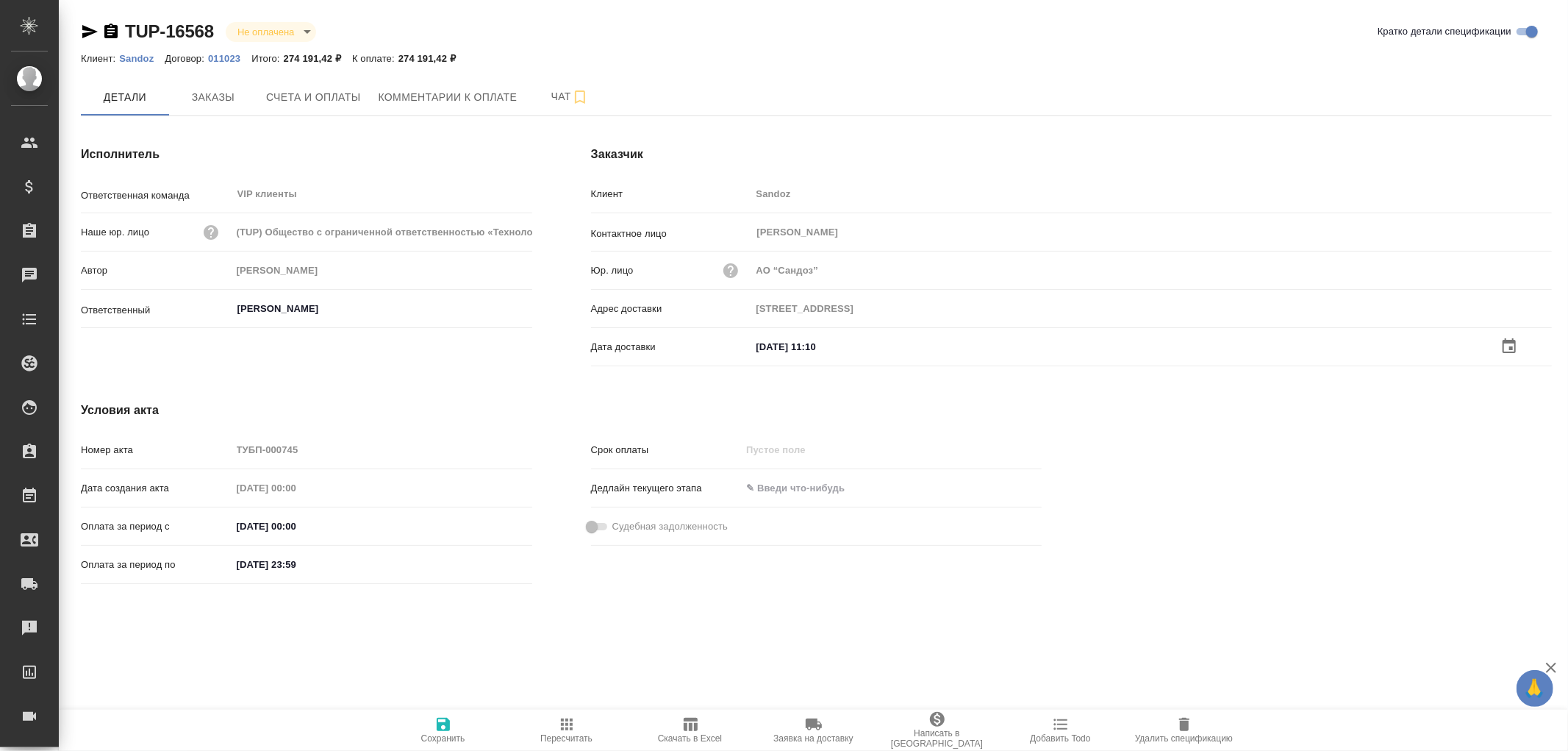
click at [441, 724] on icon "button" at bounding box center [443, 724] width 13 height 13
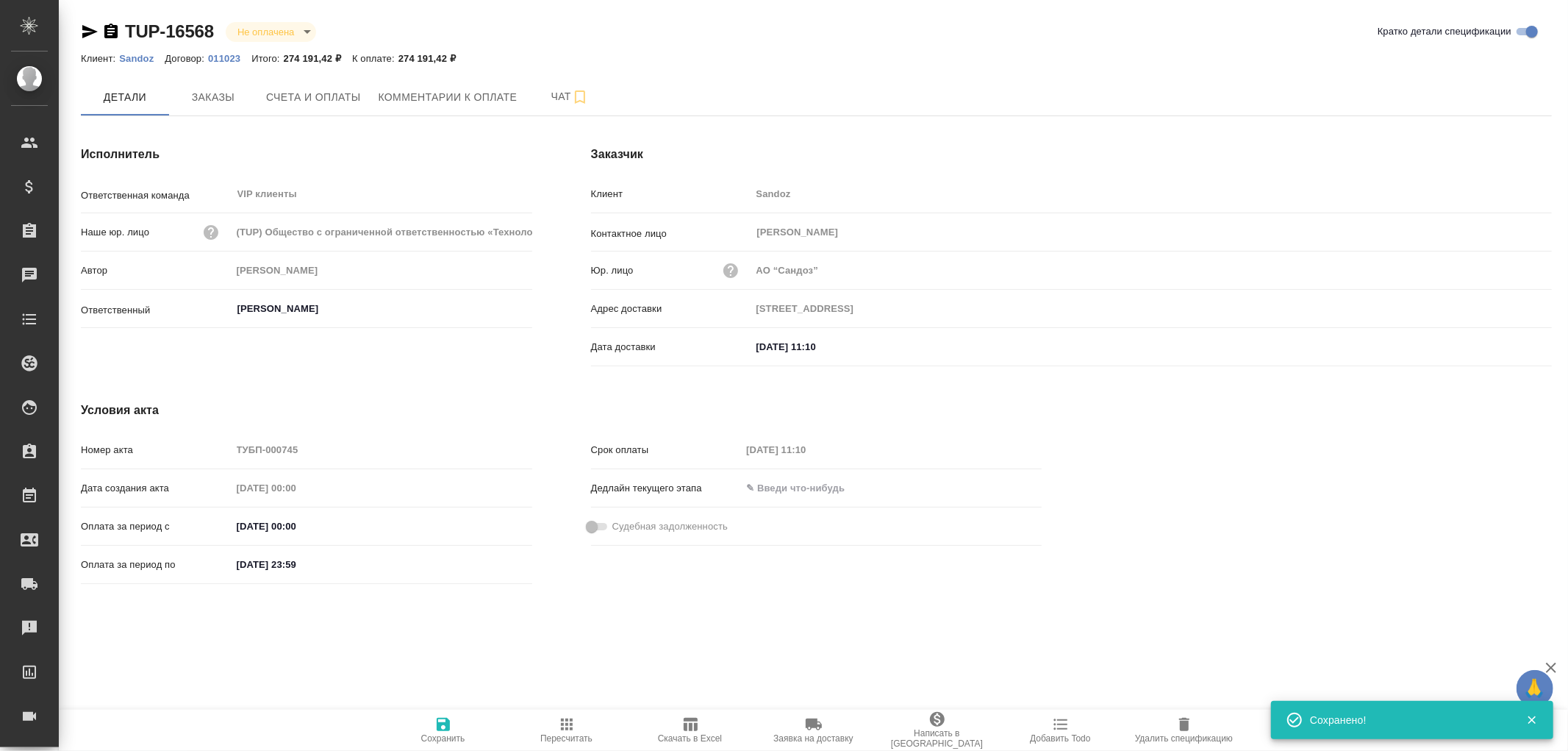
click at [441, 724] on icon "button" at bounding box center [443, 724] width 13 height 13
